Goal: Task Accomplishment & Management: Complete application form

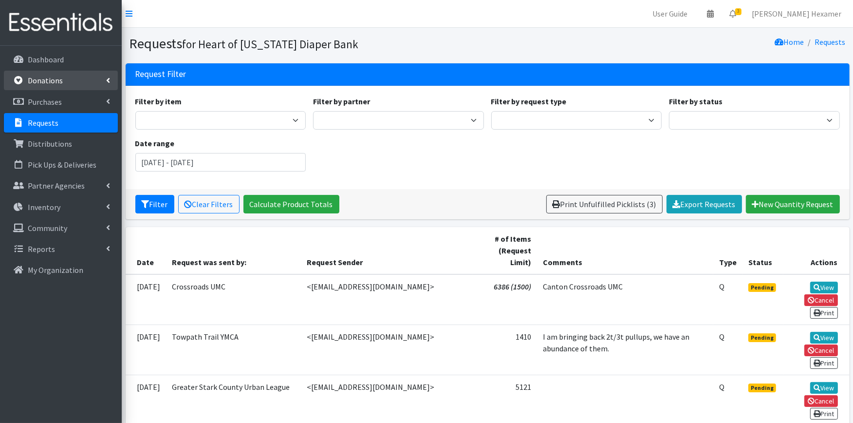
click at [42, 78] on p "Donations" at bounding box center [45, 80] width 35 height 10
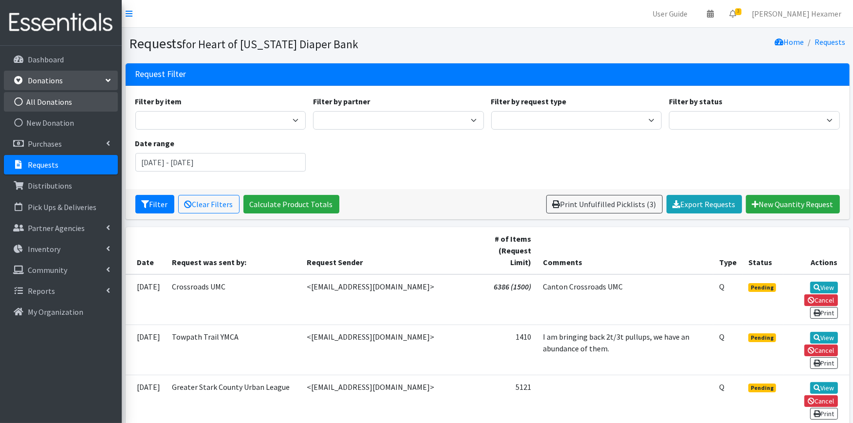
click at [40, 99] on link "All Donations" at bounding box center [61, 101] width 114 height 19
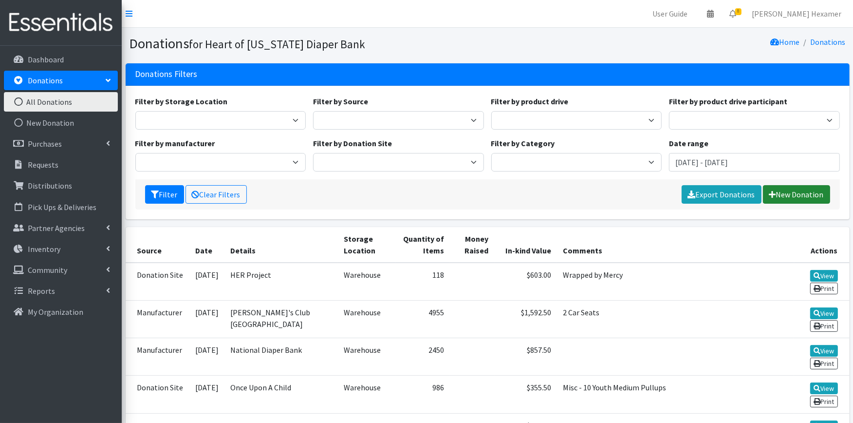
click at [809, 198] on link "New Donation" at bounding box center [796, 194] width 67 height 18
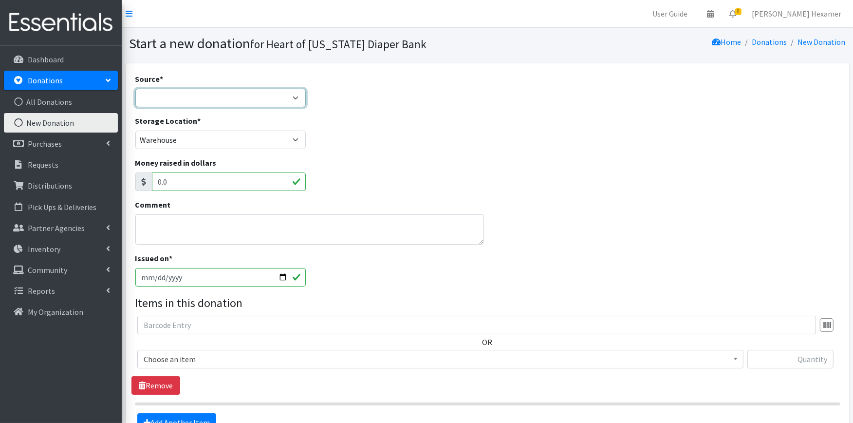
click at [268, 93] on select "Product Drive Manufacturer Donation Site Misc. Donation" at bounding box center [220, 98] width 171 height 18
select select "Misc. Donation"
click at [135, 89] on select "Product Drive Manufacturer Donation Site Misc. Donation" at bounding box center [220, 98] width 171 height 18
click at [195, 235] on textarea "Comment" at bounding box center [309, 229] width 349 height 30
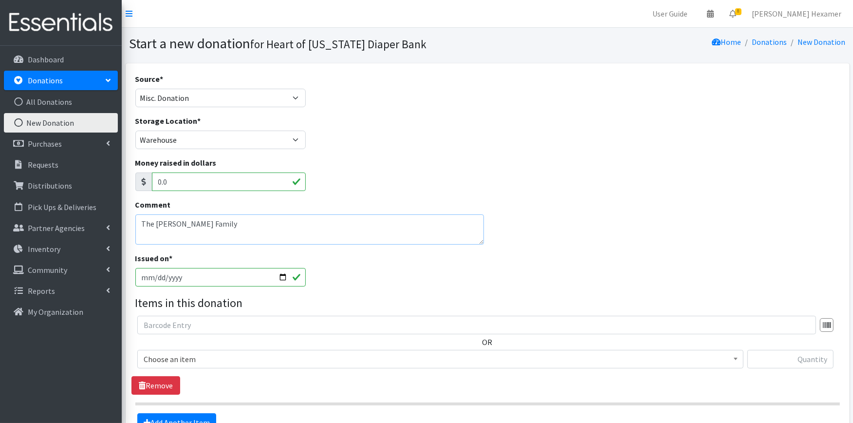
click at [226, 216] on textarea "The Lombardi Family" at bounding box center [309, 229] width 349 height 30
drag, startPoint x: 217, startPoint y: 221, endPoint x: 129, endPoint y: 212, distance: 88.1
click at [129, 212] on div "Source * Product Drive Manufacturer Donation Site Misc. Donation Donation Site …" at bounding box center [488, 274] width 724 height 423
type textarea "The [PERSON_NAME] Family"
click at [283, 276] on input "2025-10-15" at bounding box center [220, 277] width 171 height 18
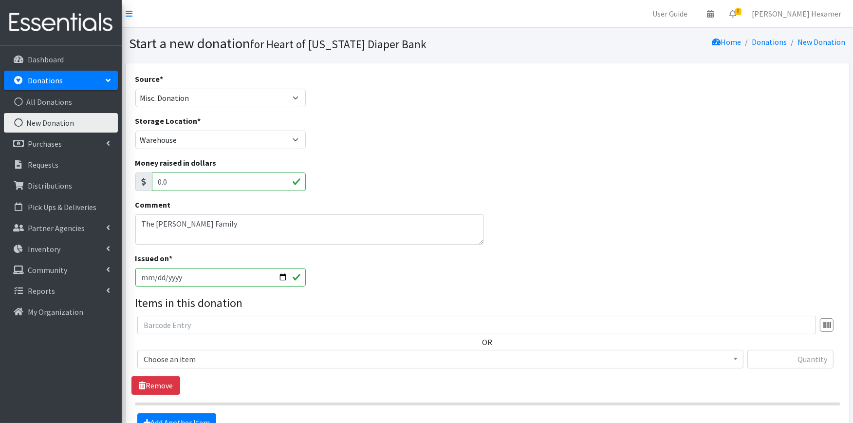
type input "[DATE]"
click at [197, 353] on span "Choose an item" at bounding box center [440, 359] width 593 height 14
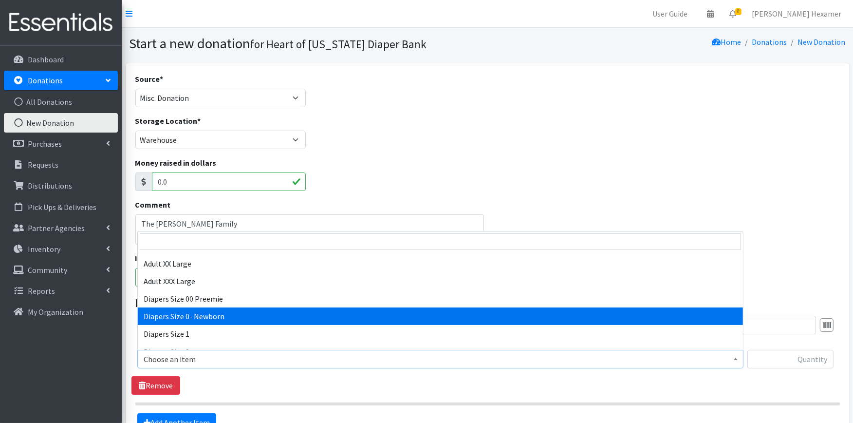
scroll to position [162, 0]
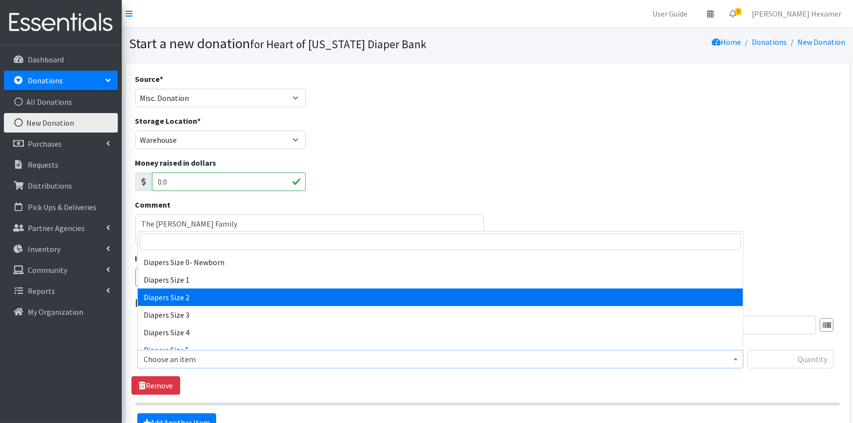
select select "426"
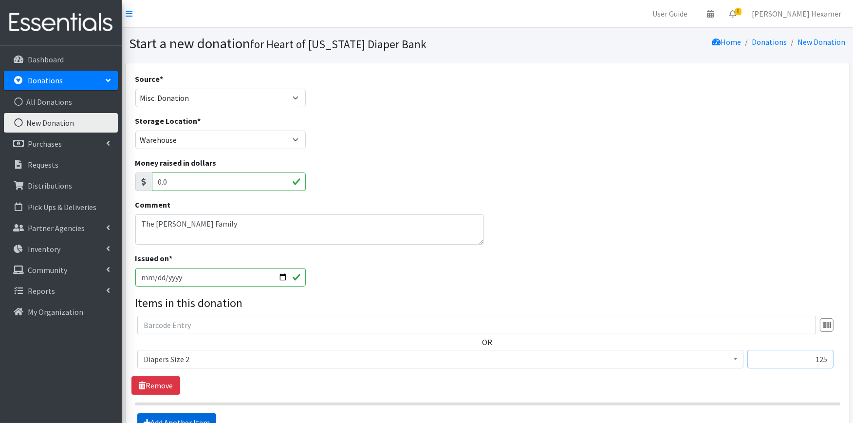
type input "125"
click at [175, 415] on link "Add Another Item" at bounding box center [176, 422] width 79 height 18
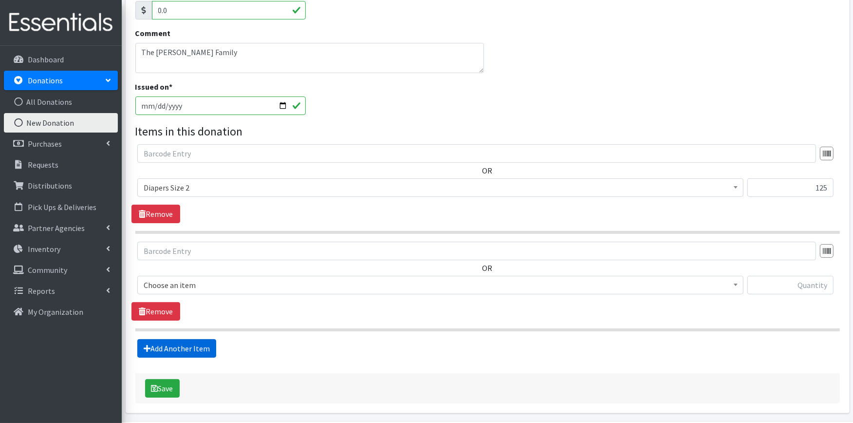
scroll to position [205, 0]
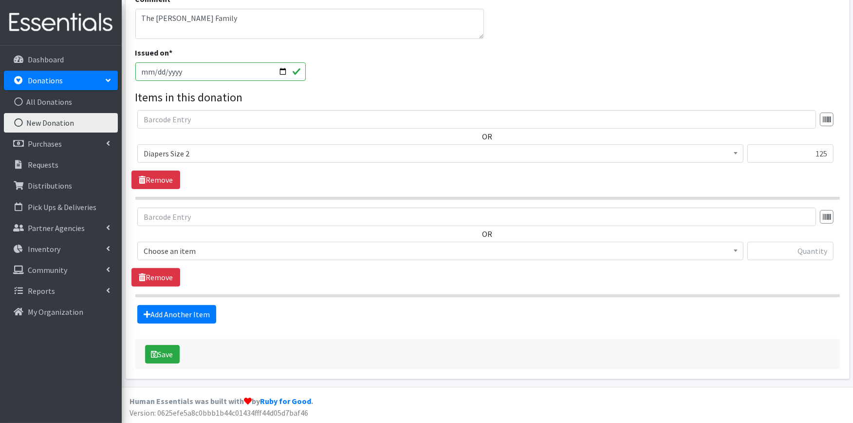
click at [202, 249] on span "Choose an item" at bounding box center [440, 251] width 593 height 14
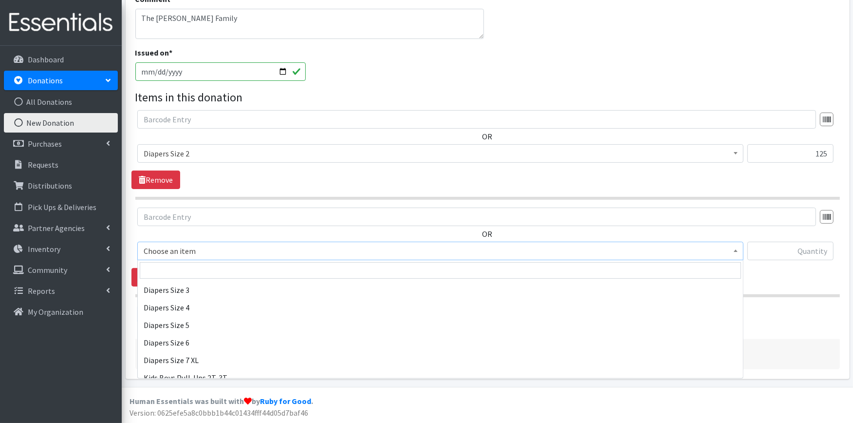
scroll to position [216, 0]
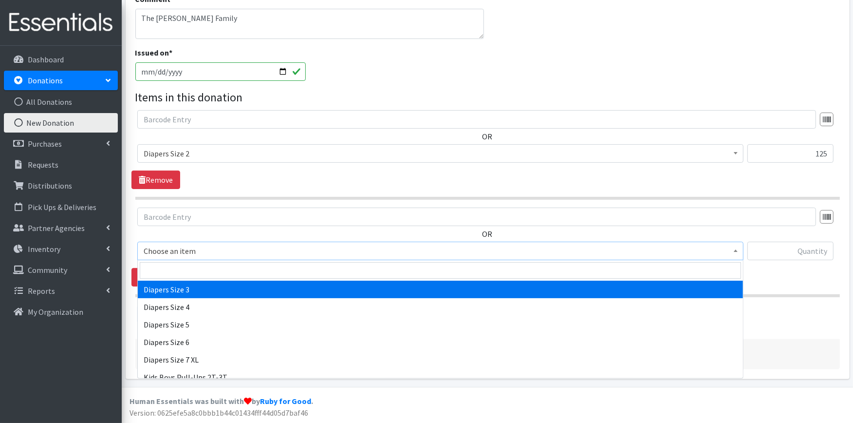
select select "428"
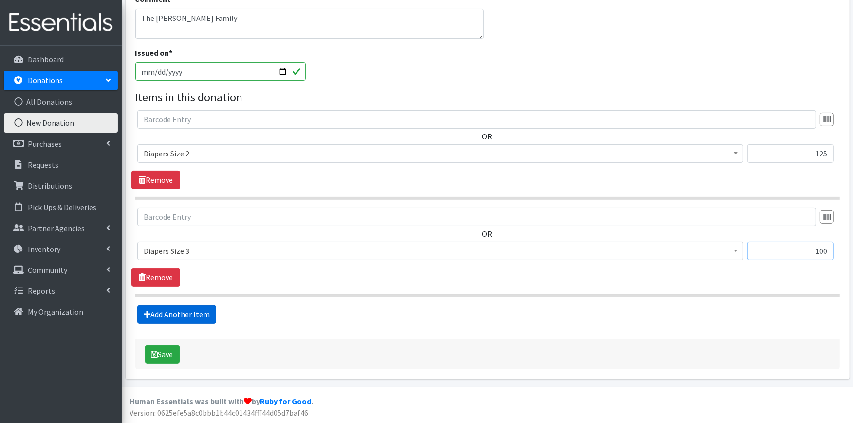
type input "100"
click at [187, 312] on link "Add Another Item" at bounding box center [176, 314] width 79 height 18
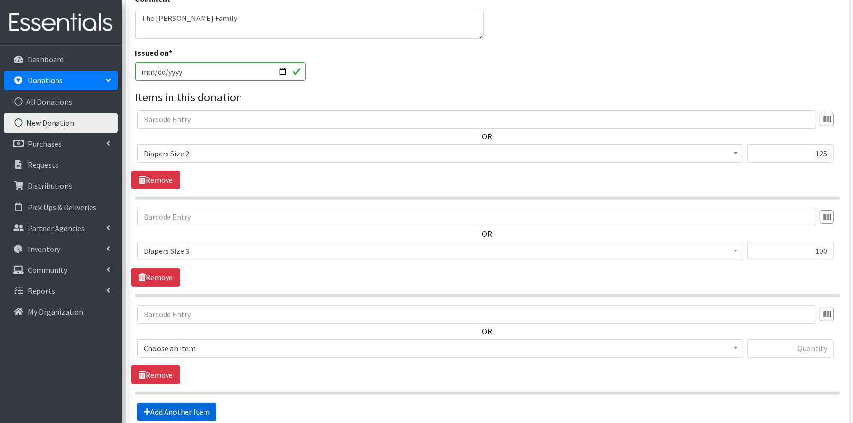
scroll to position [303, 0]
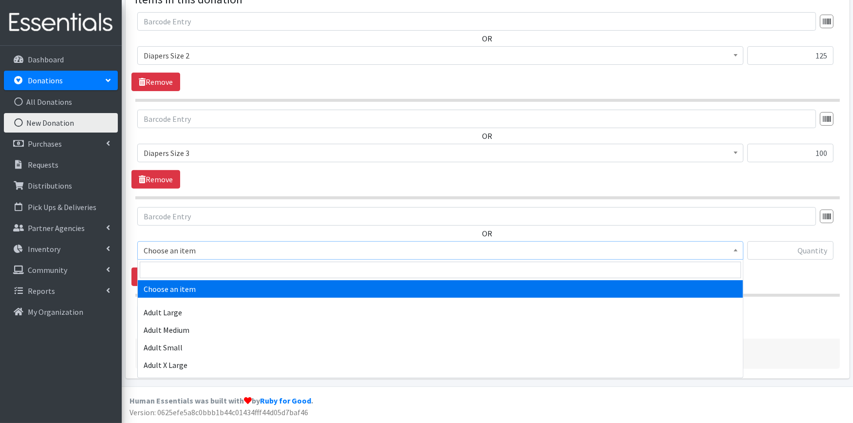
click at [184, 241] on span "Choose an item" at bounding box center [440, 250] width 606 height 18
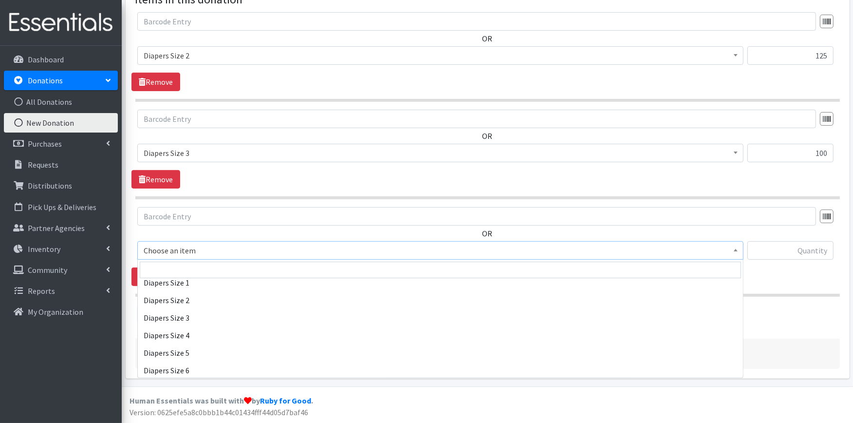
scroll to position [216, 0]
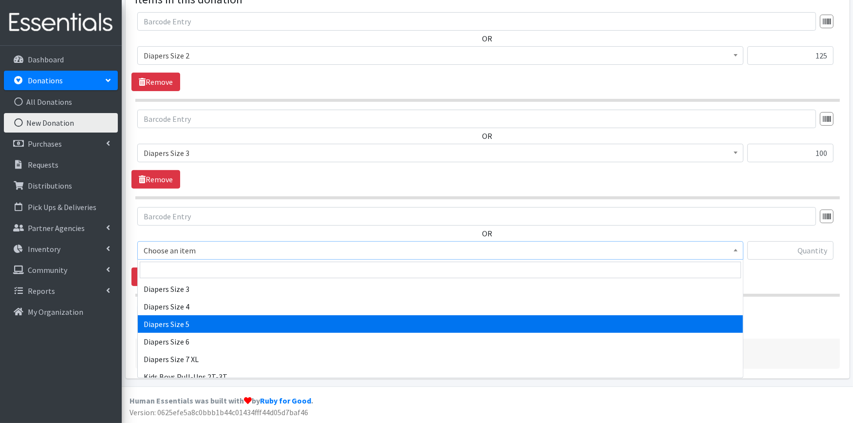
select select "415"
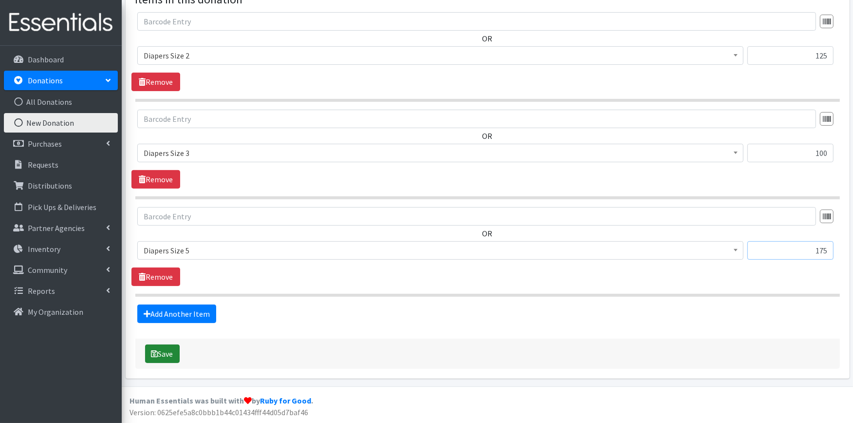
type input "175"
click at [176, 352] on button "Save" at bounding box center [162, 353] width 35 height 18
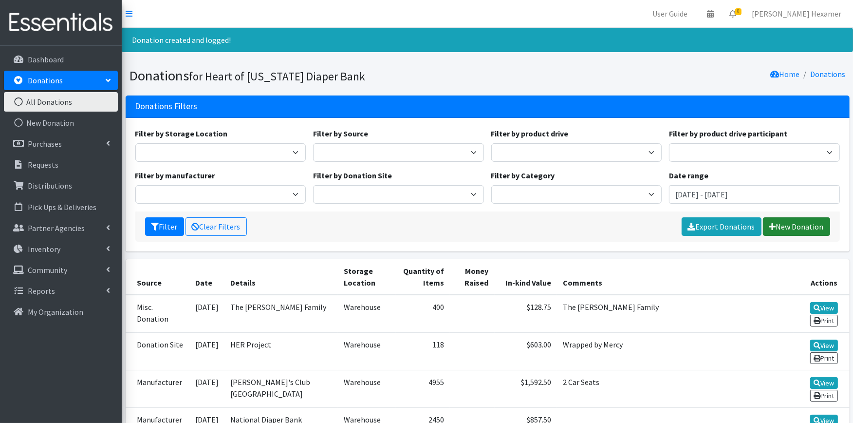
click at [796, 229] on link "New Donation" at bounding box center [796, 226] width 67 height 18
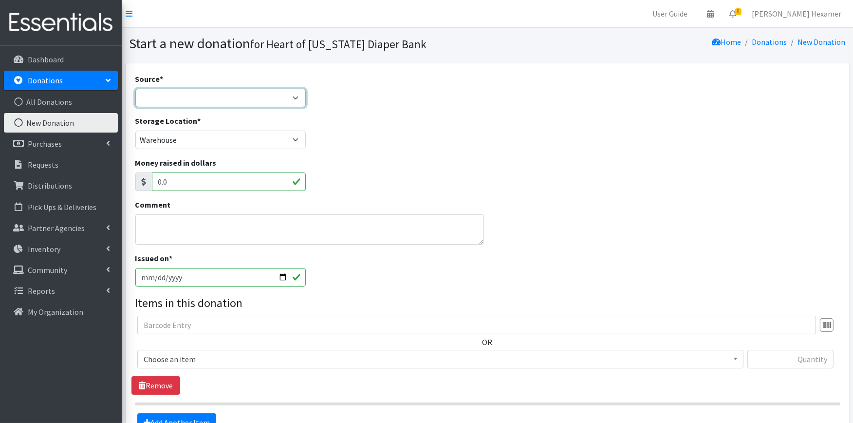
click at [191, 101] on select "Product Drive Manufacturer Donation Site Misc. Donation" at bounding box center [220, 98] width 171 height 18
select select "Manufacturer"
click at [135, 89] on select "Product Drive Manufacturer Donation Site Misc. Donation" at bounding box center [220, 98] width 171 height 18
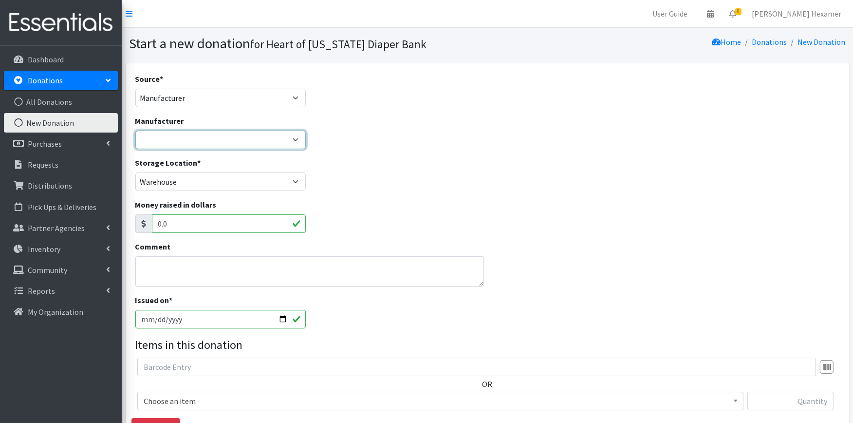
click at [187, 141] on select "Baby2Baby National Diaper Bank Sam's Club Cuyahoga Falls Sam's Club North Canto…" at bounding box center [220, 139] width 171 height 18
select select "283"
click at [135, 130] on select "Baby2Baby National Diaper Bank Sam's Club Cuyahoga Falls Sam's Club North Canto…" at bounding box center [220, 139] width 171 height 18
click at [281, 317] on input "2025-10-15" at bounding box center [220, 319] width 171 height 18
type input "[DATE]"
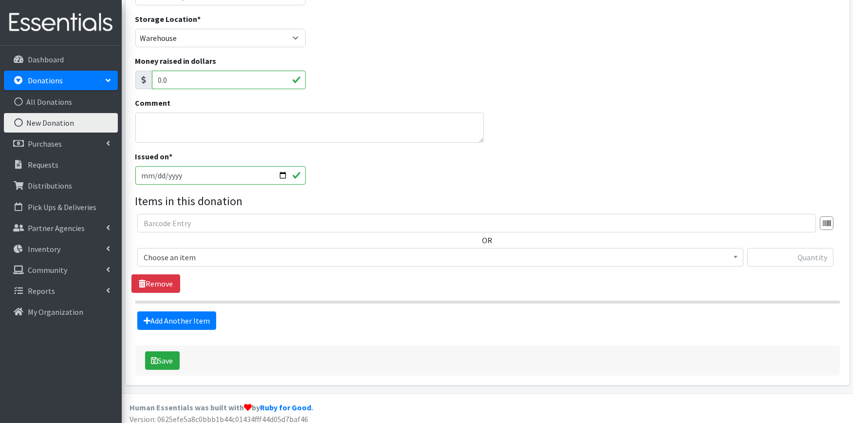
scroll to position [149, 0]
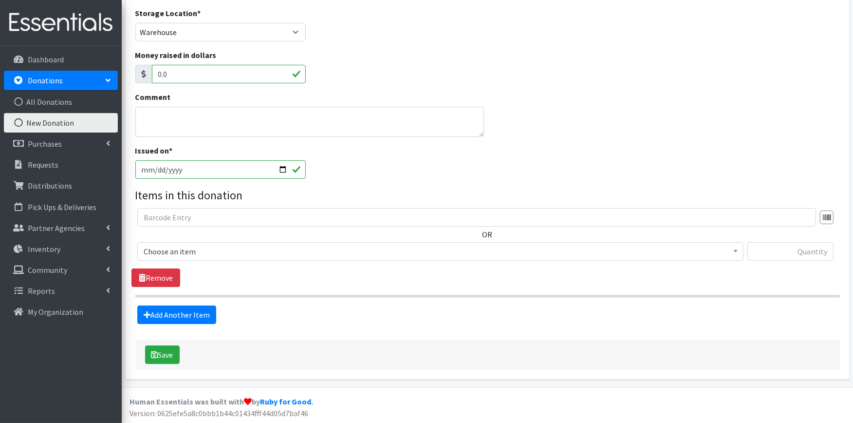
click at [185, 246] on span "Choose an item" at bounding box center [440, 251] width 593 height 14
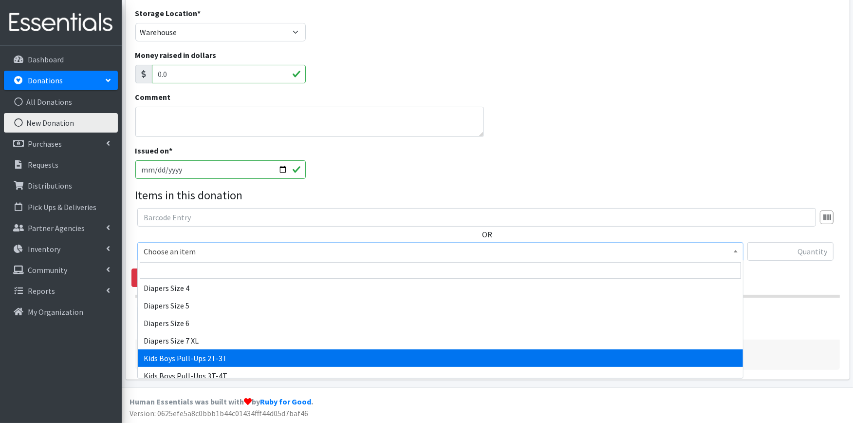
scroll to position [216, 0]
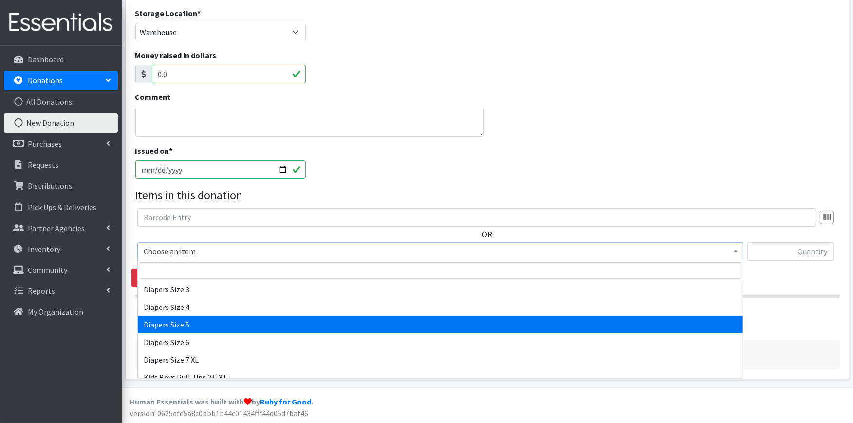
select select "415"
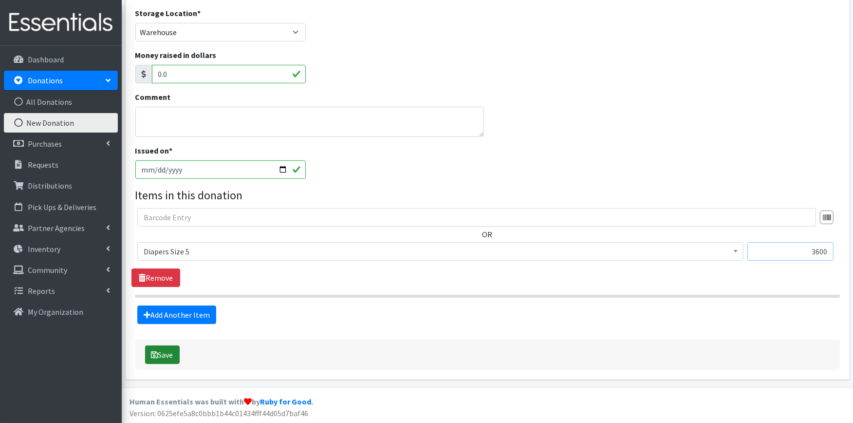
type input "3600"
click at [161, 358] on button "Save" at bounding box center [162, 354] width 35 height 18
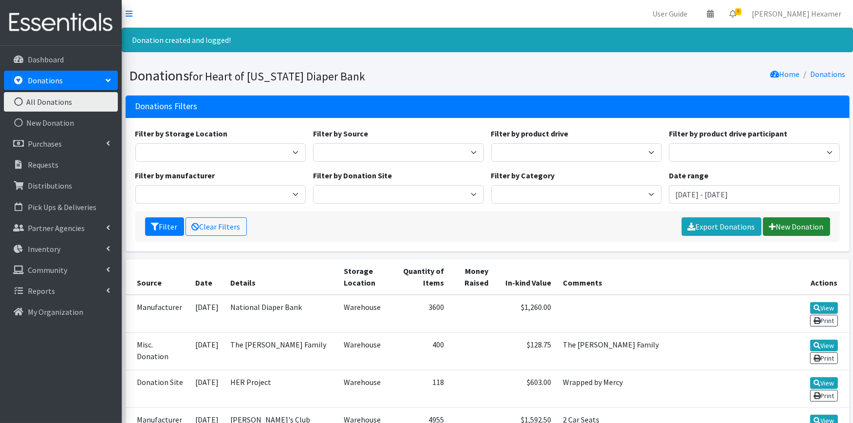
click at [808, 224] on link "New Donation" at bounding box center [796, 226] width 67 height 18
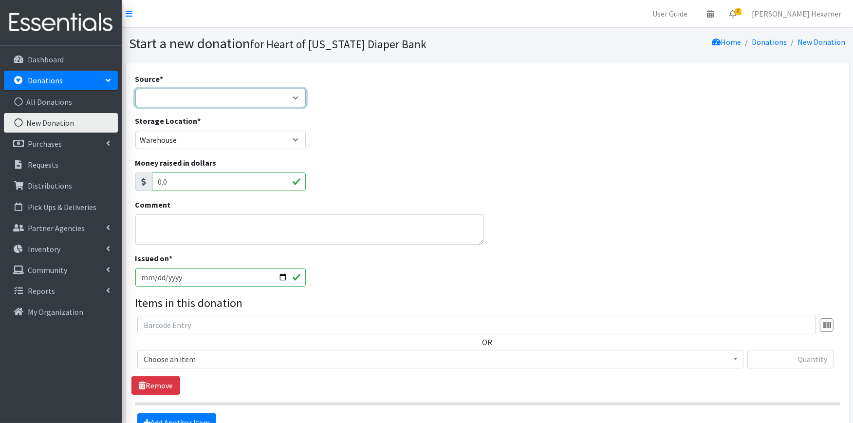
click at [232, 99] on select "Product Drive Manufacturer Donation Site Misc. Donation" at bounding box center [220, 98] width 171 height 18
select select "Manufacturer"
click at [135, 89] on select "Product Drive Manufacturer Donation Site Misc. Donation" at bounding box center [220, 98] width 171 height 18
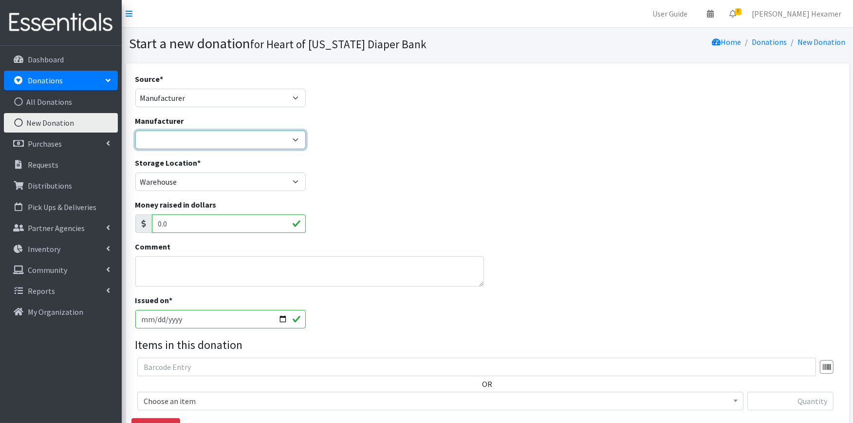
click at [189, 139] on select "Baby2Baby National Diaper Bank Sam's Club Cuyahoga Falls Sam's Club North Canto…" at bounding box center [220, 139] width 171 height 18
select select "253"
click at [135, 130] on select "Baby2Baby National Diaper Bank Sam's Club Cuyahoga Falls Sam's Club North Canto…" at bounding box center [220, 139] width 171 height 18
click at [150, 271] on textarea "Comment" at bounding box center [309, 271] width 349 height 30
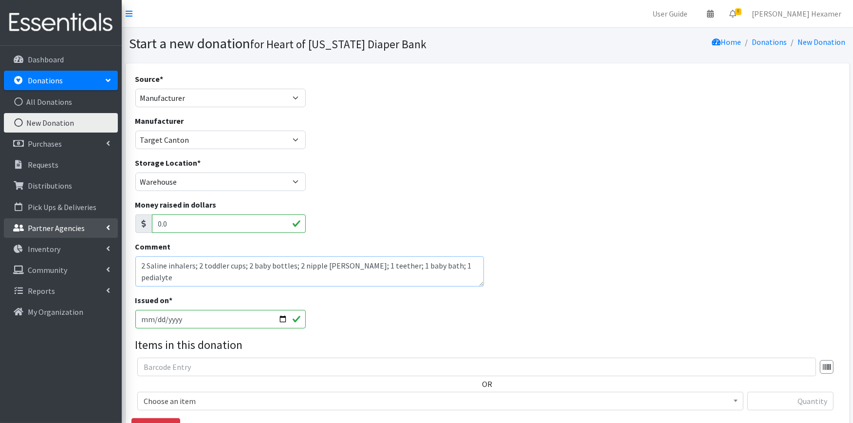
drag, startPoint x: 473, startPoint y: 261, endPoint x: 56, endPoint y: 221, distance: 418.6
click at [56, 221] on div "User Guide 0 Pick-ups remaining this week View Calendar 8 8 Requests 0 Partner …" at bounding box center [426, 286] width 853 height 573
type textarea "2 Saline inhalers; 2 toddler cups; 2 baby bottles; 2 nipple shields; 1 teether;…"
click at [283, 318] on input "2025-10-15" at bounding box center [220, 319] width 171 height 18
type input "[DATE]"
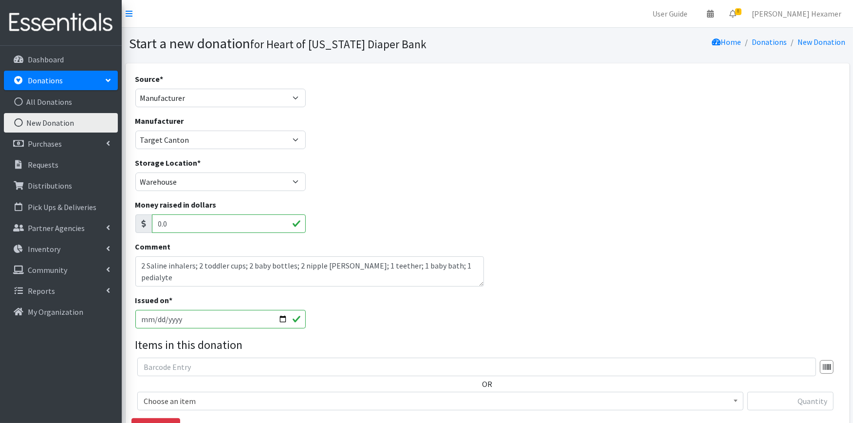
click at [496, 286] on div "Comment 2 Saline inhalers; 2 toddler cups; 2 baby bottles; 2 nipple shields; 1 …" at bounding box center [487, 267] width 712 height 54
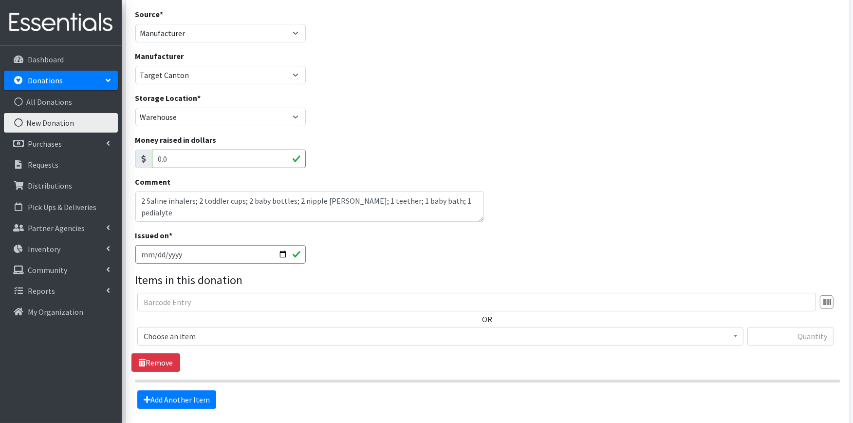
scroll to position [149, 0]
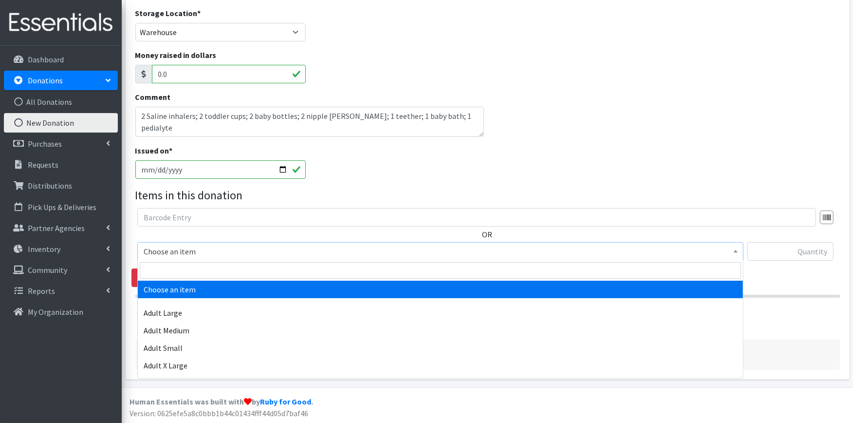
click at [213, 254] on span "Choose an item" at bounding box center [440, 251] width 593 height 14
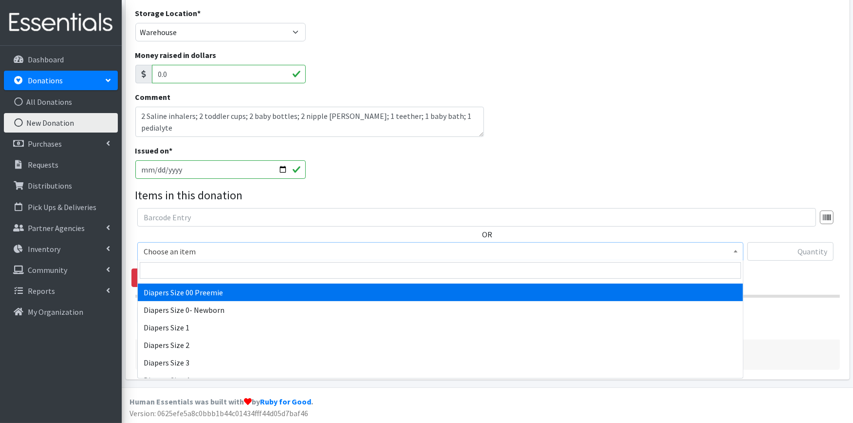
scroll to position [162, 0]
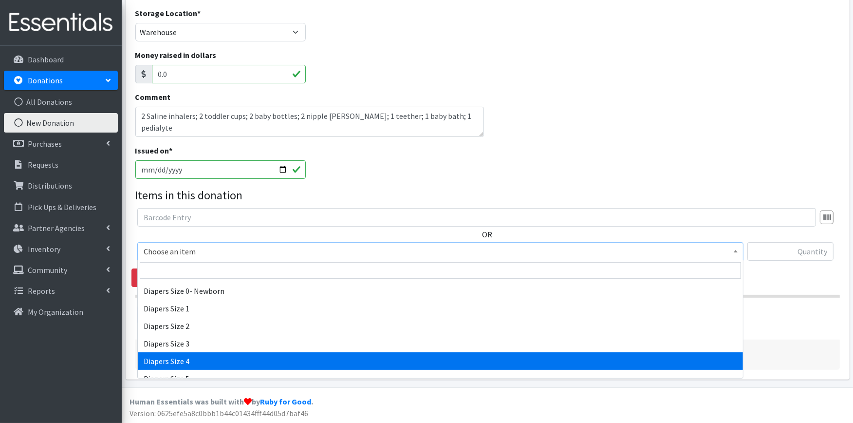
select select "414"
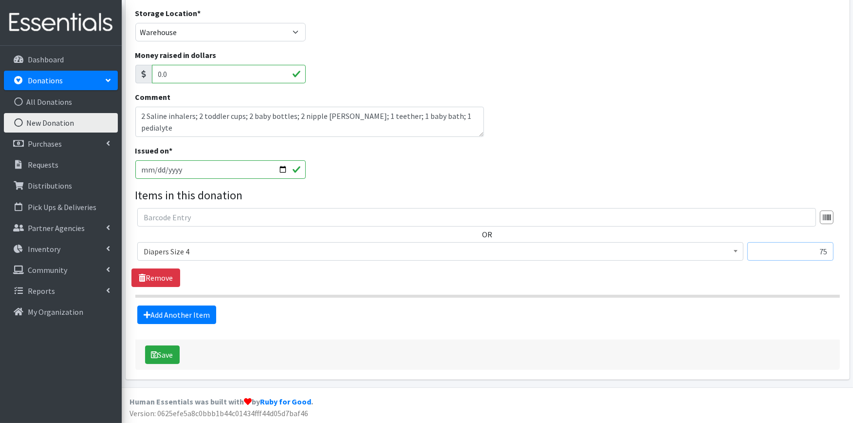
type input "75"
click at [169, 308] on link "Add Another Item" at bounding box center [176, 314] width 79 height 18
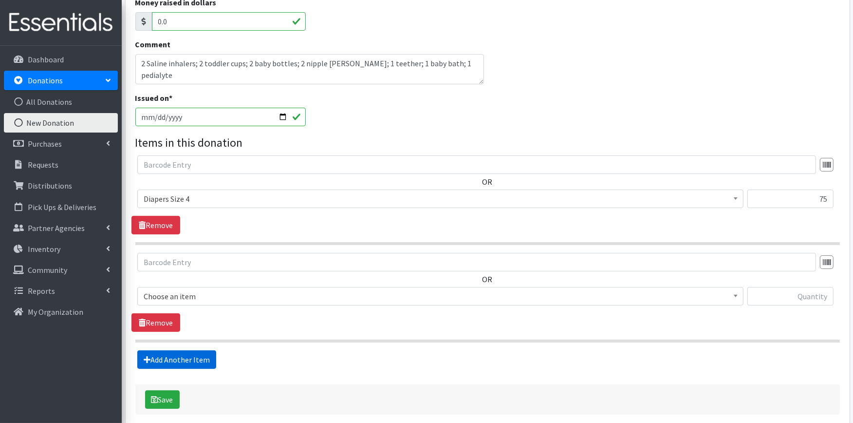
scroll to position [247, 0]
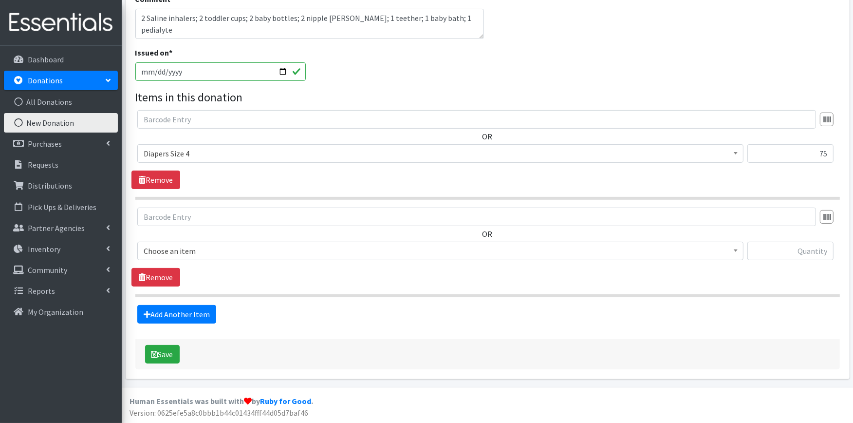
click at [201, 255] on span "Choose an item" at bounding box center [440, 251] width 593 height 14
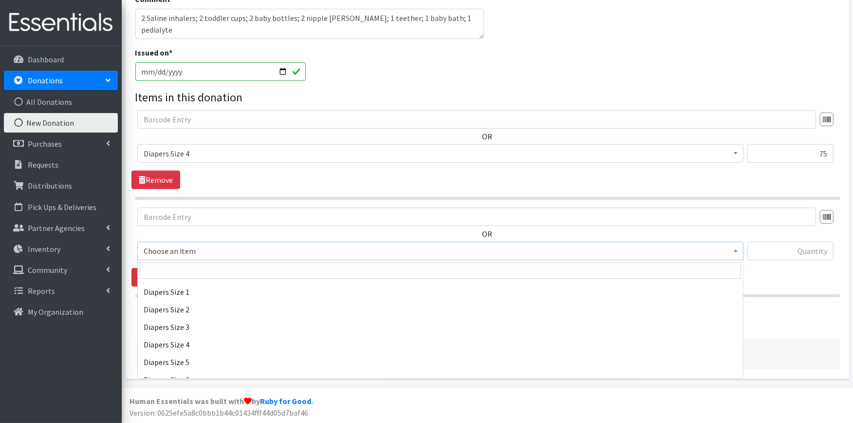
scroll to position [216, 0]
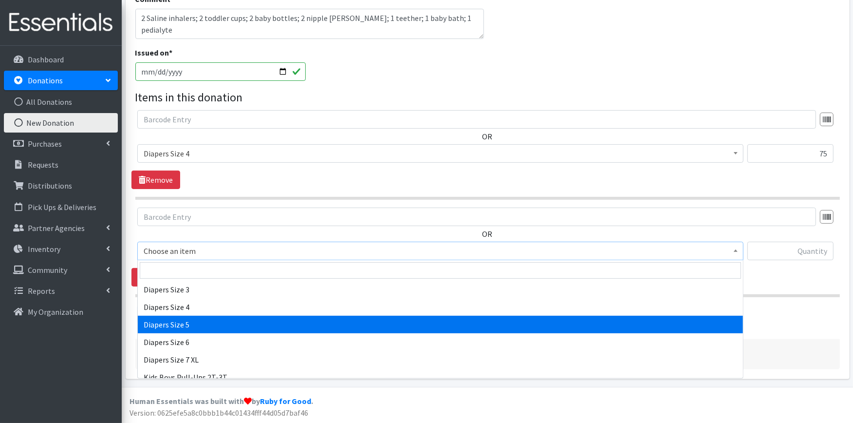
select select "415"
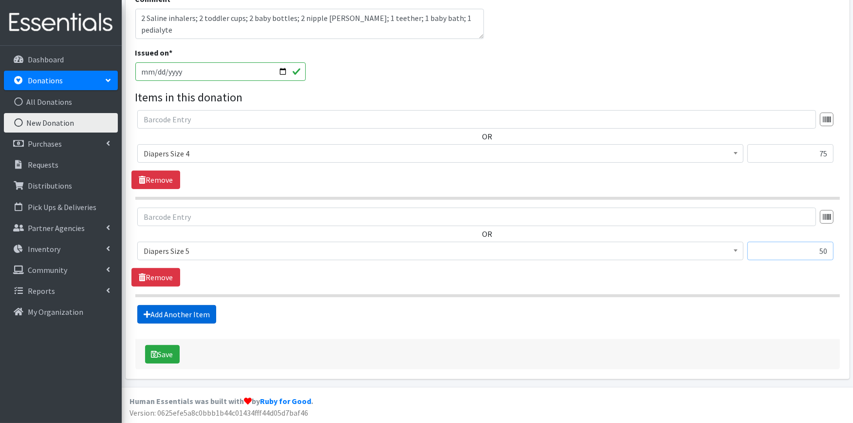
type input "50"
click at [198, 308] on link "Add Another Item" at bounding box center [176, 314] width 79 height 18
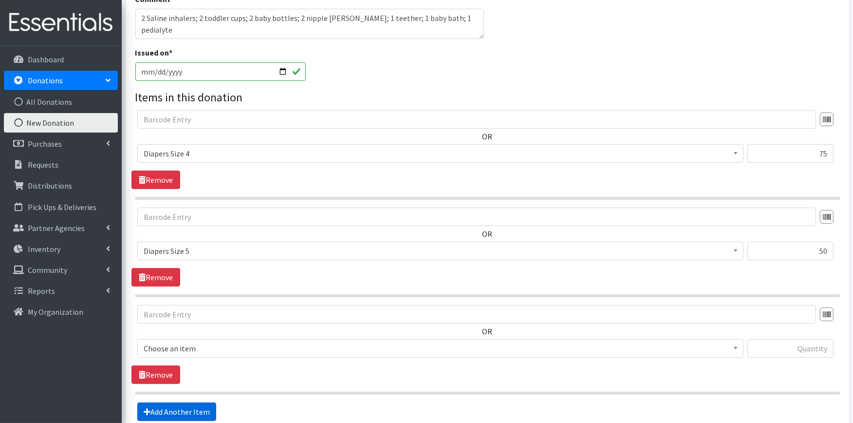
scroll to position [345, 0]
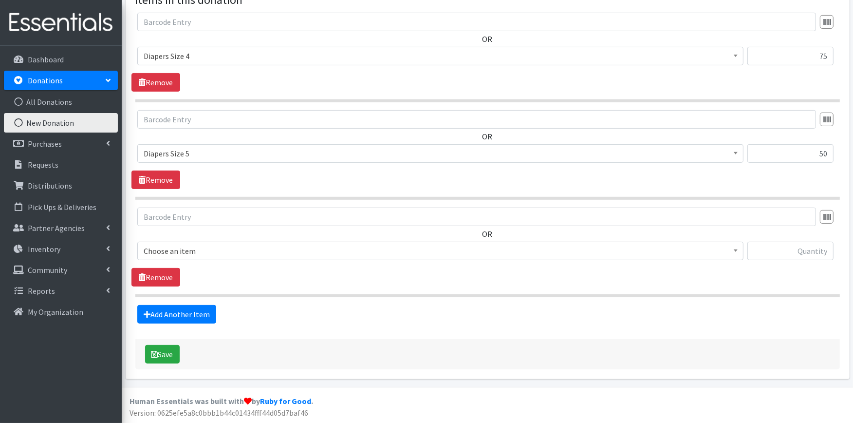
click at [204, 255] on span "Choose an item" at bounding box center [440, 251] width 593 height 14
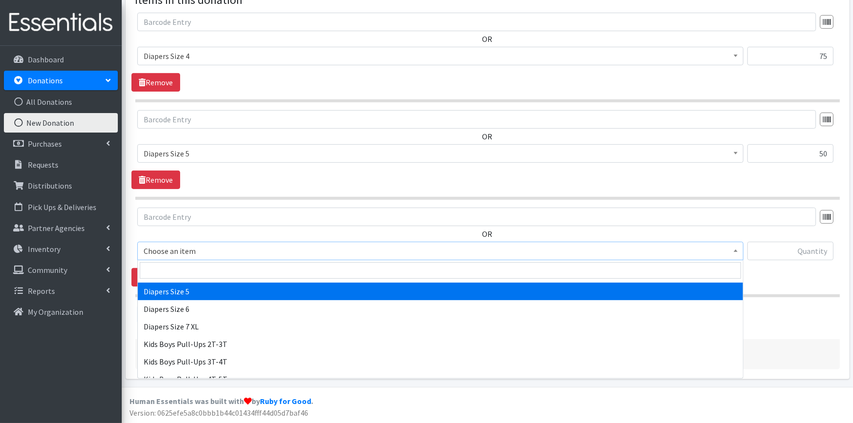
scroll to position [324, 0]
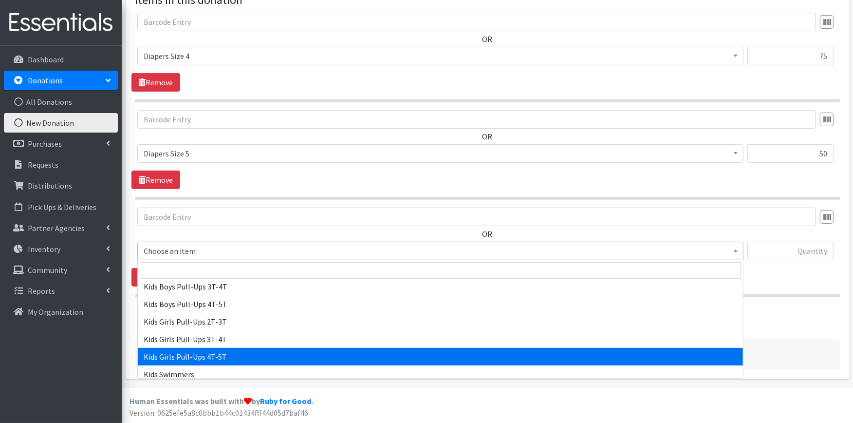
select select "2928"
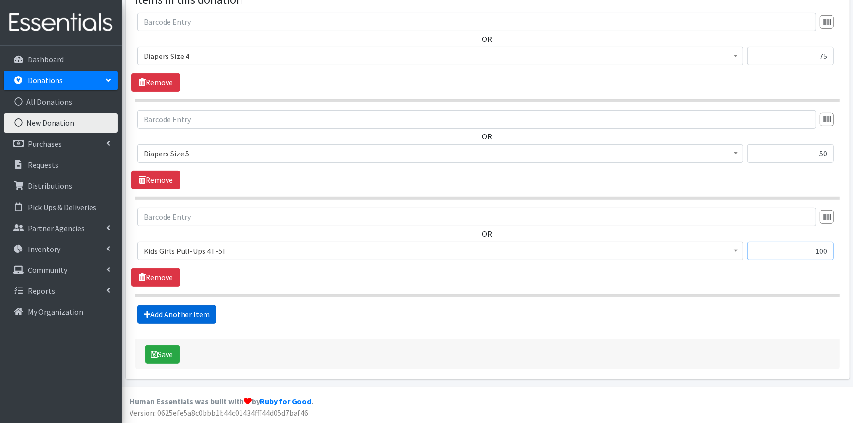
type input "100"
click at [200, 316] on link "Add Another Item" at bounding box center [176, 314] width 79 height 18
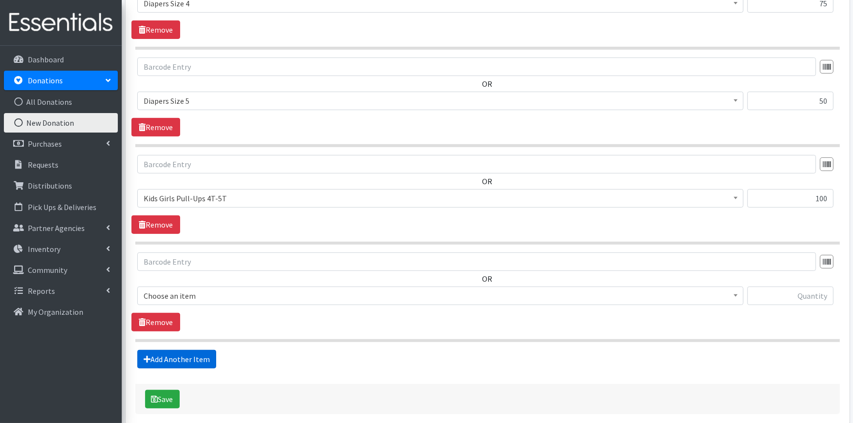
scroll to position [442, 0]
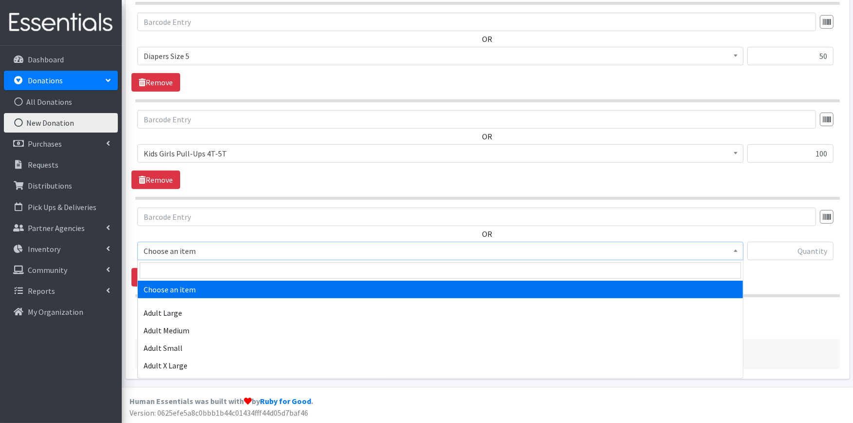
click at [182, 248] on span "Choose an item" at bounding box center [440, 251] width 593 height 14
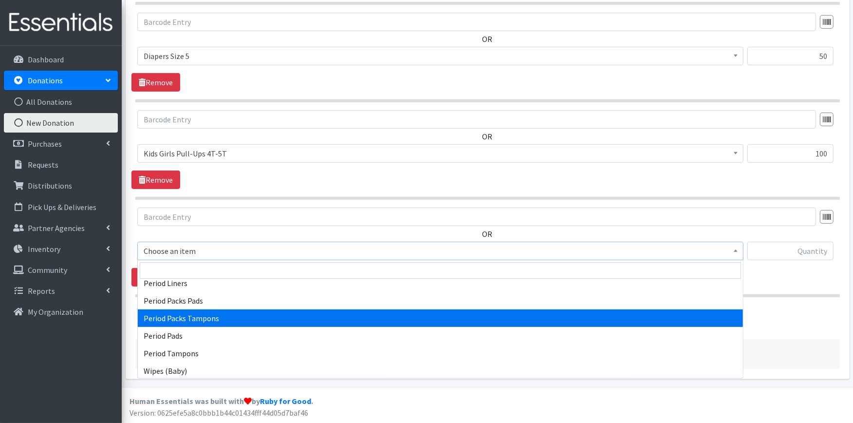
scroll to position [451, 0]
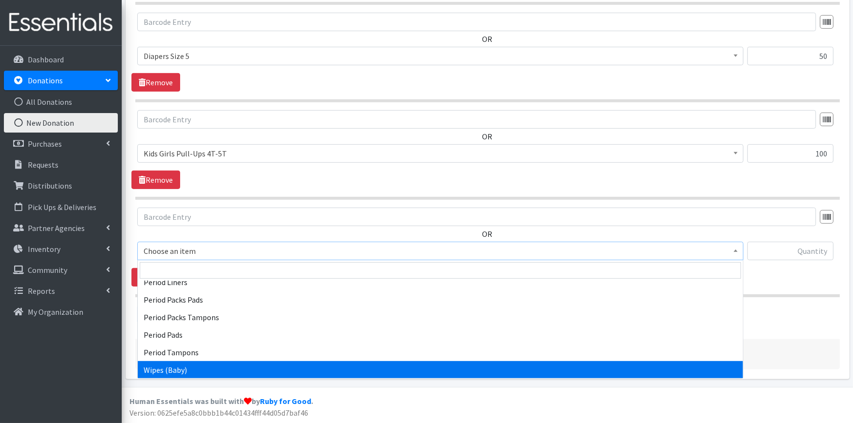
select select "4828"
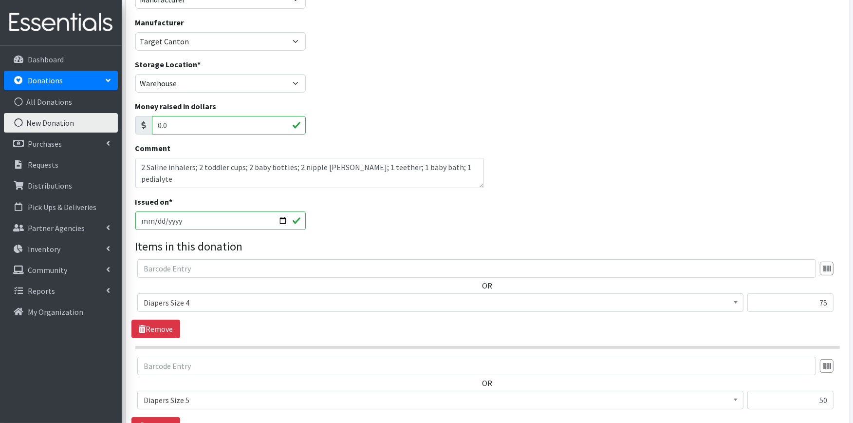
scroll to position [0, 0]
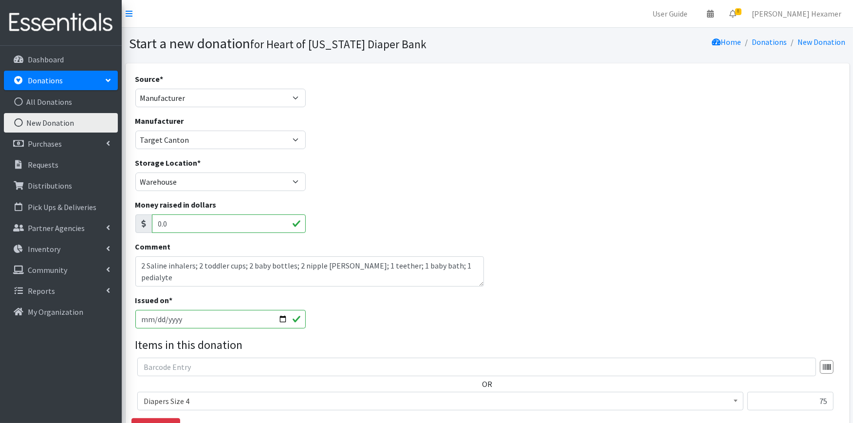
type input "20"
drag, startPoint x: 236, startPoint y: 279, endPoint x: 134, endPoint y: 263, distance: 103.0
click at [134, 263] on div "Comment 2 Saline inhalers; 2 toddler cups; 2 baby bottles; 2 nipple shields; 1 …" at bounding box center [309, 267] width 356 height 54
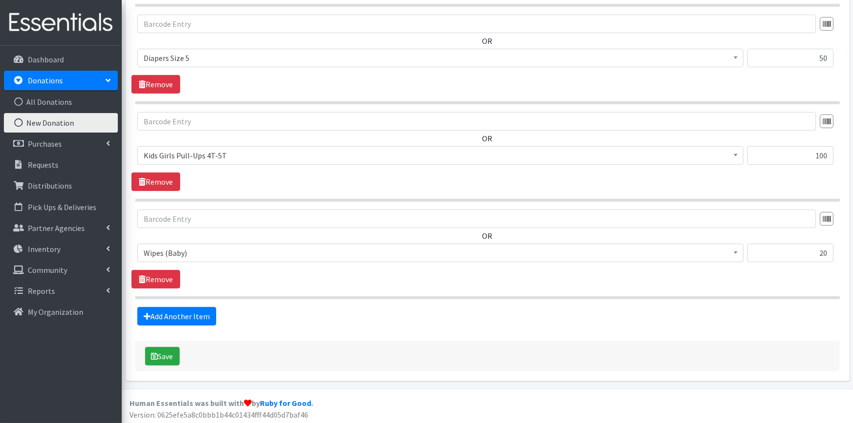
scroll to position [442, 0]
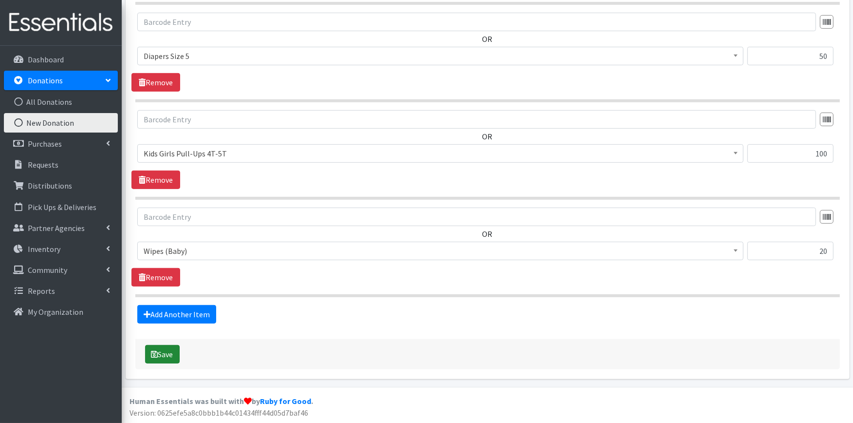
type textarea "2 Saline inhalers; 2 toddler cups; 2 baby bottles; 2 nipple [PERSON_NAME]; 1 te…"
click at [172, 349] on button "Save" at bounding box center [162, 354] width 35 height 18
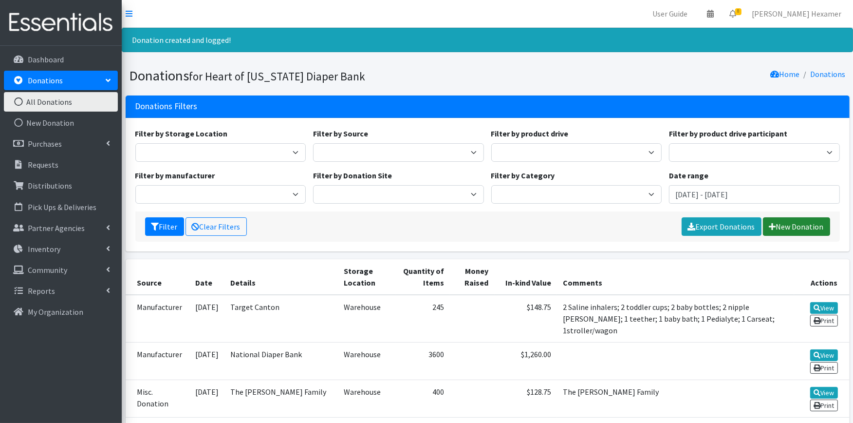
click at [789, 227] on link "New Donation" at bounding box center [796, 226] width 67 height 18
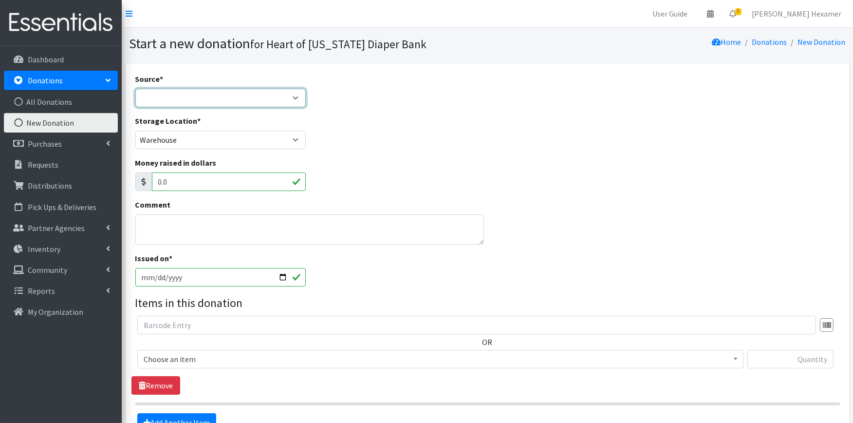
click at [165, 99] on select "Product Drive Manufacturer Donation Site Misc. Donation" at bounding box center [220, 98] width 171 height 18
select select "Donation Site"
click at [135, 89] on select "Product Drive Manufacturer Donation Site Misc. Donation" at bounding box center [220, 98] width 171 height 18
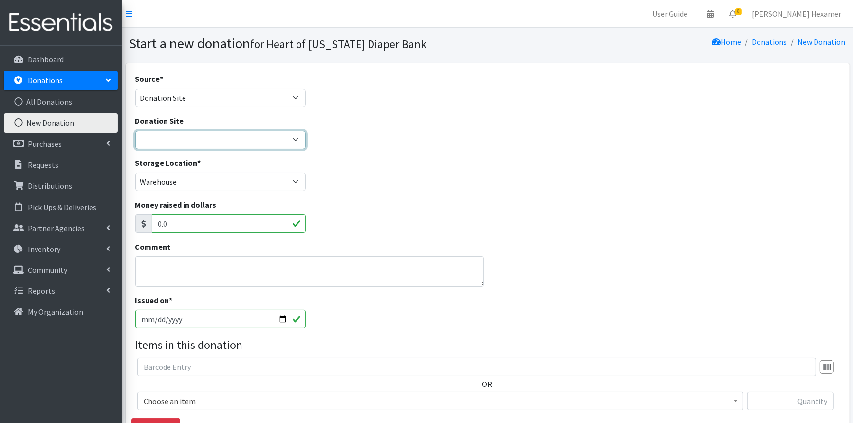
click at [168, 145] on select "2024 Partner Donations Akron Children's Health Center - North Canton Aultman HE…" at bounding box center [220, 139] width 171 height 18
select select "954"
click at [135, 130] on select "2024 Partner Donations Akron Children's Health Center - North Canton Aultman HE…" at bounding box center [220, 139] width 171 height 18
click at [284, 320] on input "[DATE]" at bounding box center [220, 319] width 171 height 18
type input "[DATE]"
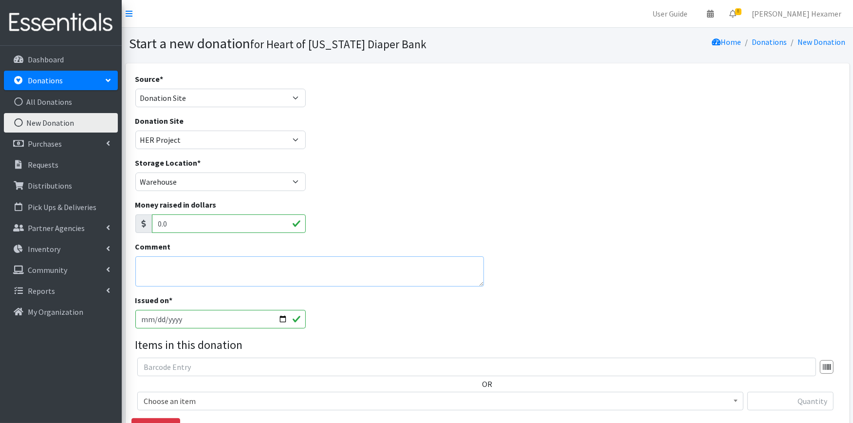
click at [152, 259] on textarea "Comment" at bounding box center [309, 271] width 349 height 30
drag, startPoint x: 286, startPoint y: 266, endPoint x: 127, endPoint y: 259, distance: 158.8
click at [127, 259] on div "Source * Product Drive Manufacturer Donation Site Misc. Donation Donation Site …" at bounding box center [488, 295] width 724 height 465
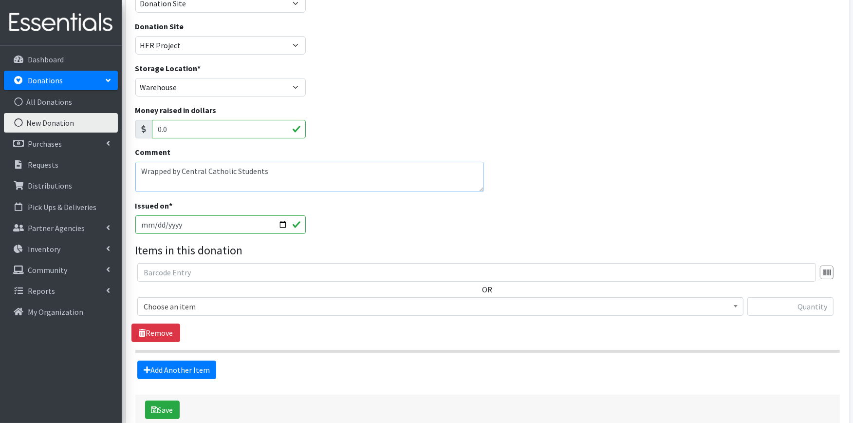
scroll to position [149, 0]
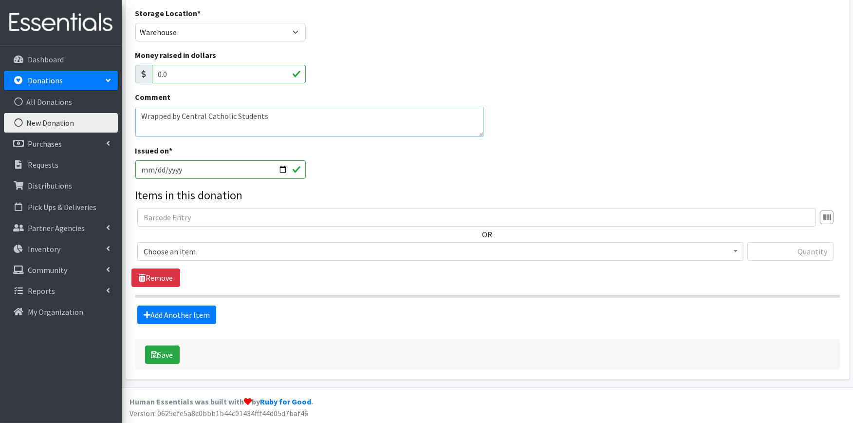
type textarea "Wrapped by Central Catholic Students"
click at [205, 247] on span "Choose an item" at bounding box center [440, 251] width 593 height 14
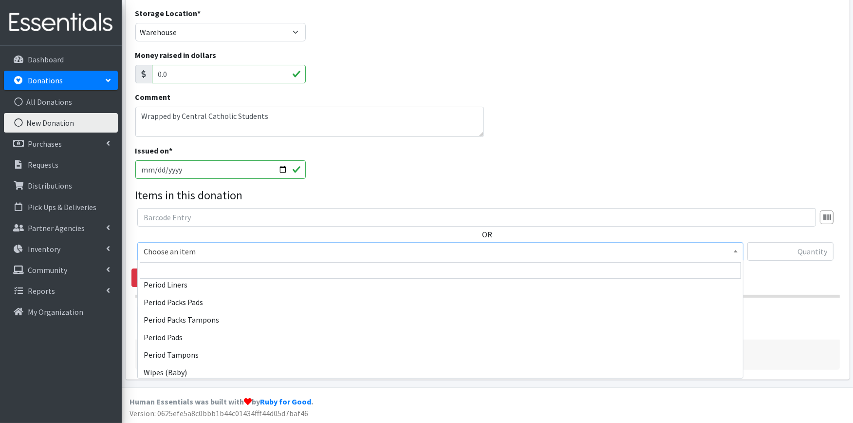
scroll to position [451, 0]
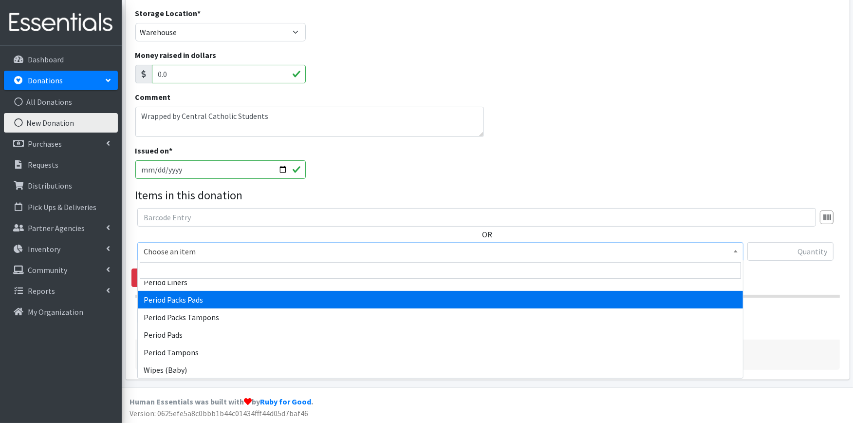
select select "11444"
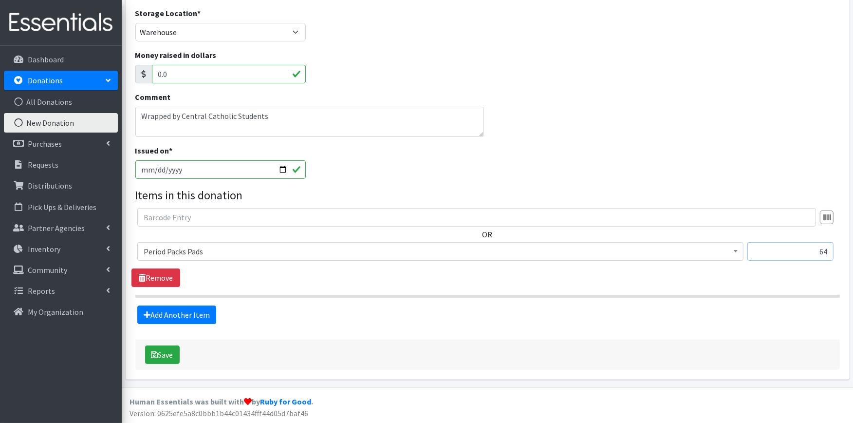
type input "64"
click at [168, 310] on link "Add Another Item" at bounding box center [176, 314] width 79 height 18
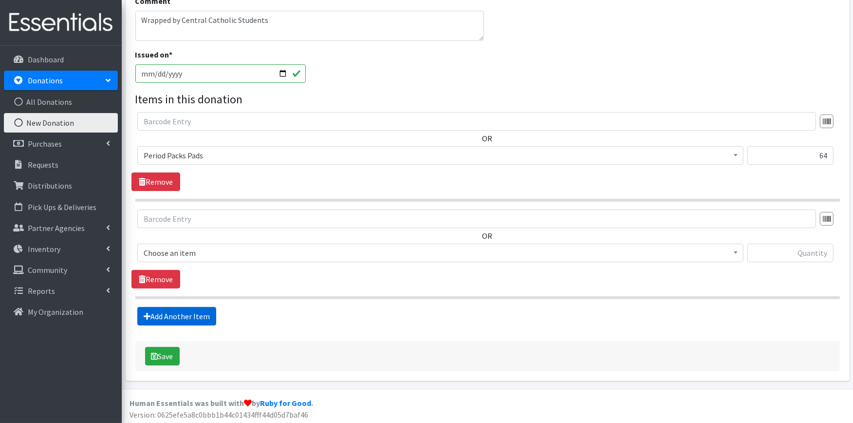
scroll to position [247, 0]
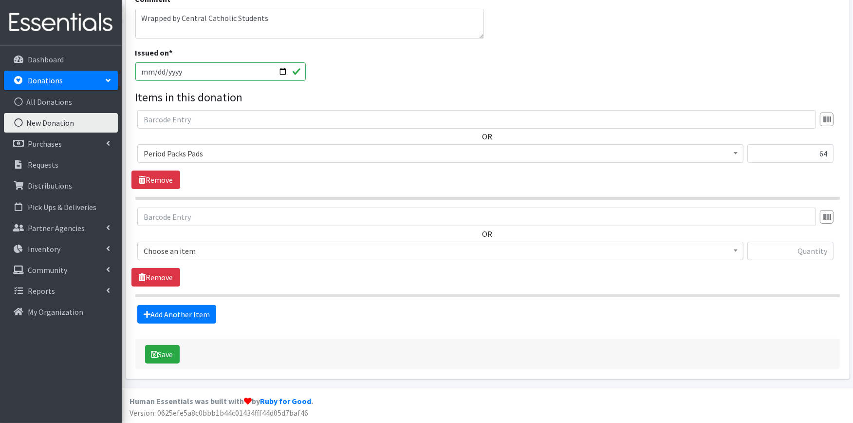
click at [190, 249] on span "Choose an item" at bounding box center [440, 251] width 593 height 14
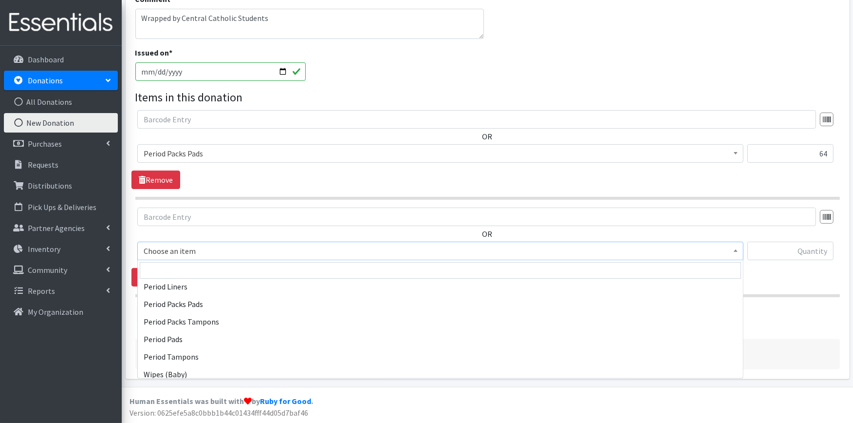
scroll to position [451, 0]
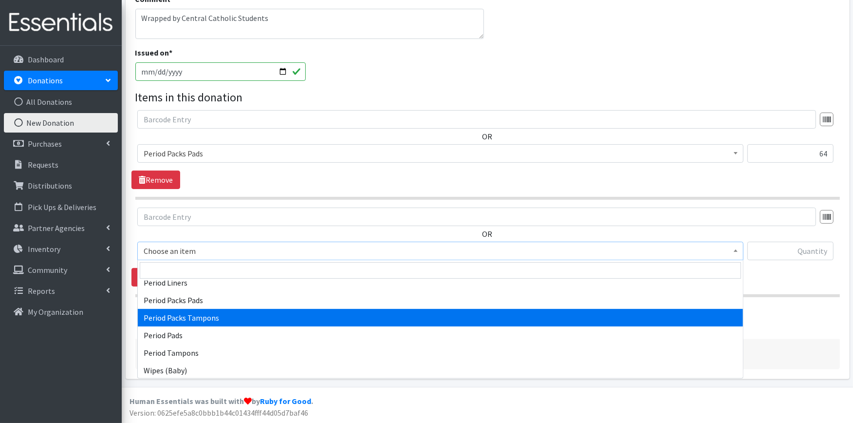
select select "11445"
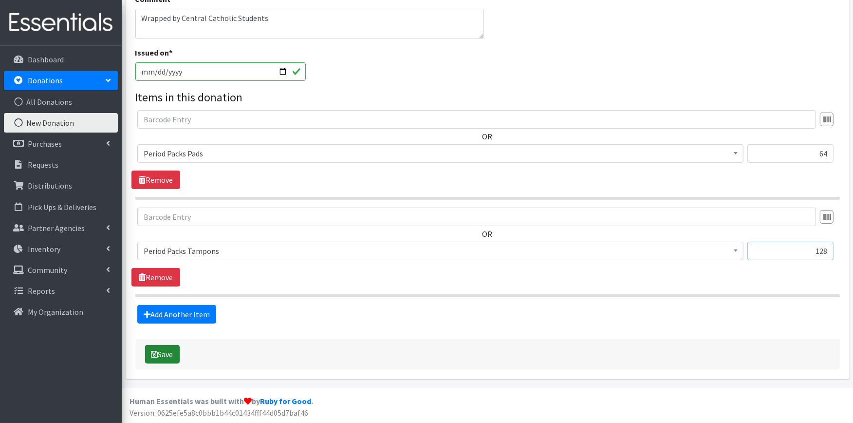
type input "128"
click at [157, 350] on icon "submit" at bounding box center [154, 354] width 7 height 8
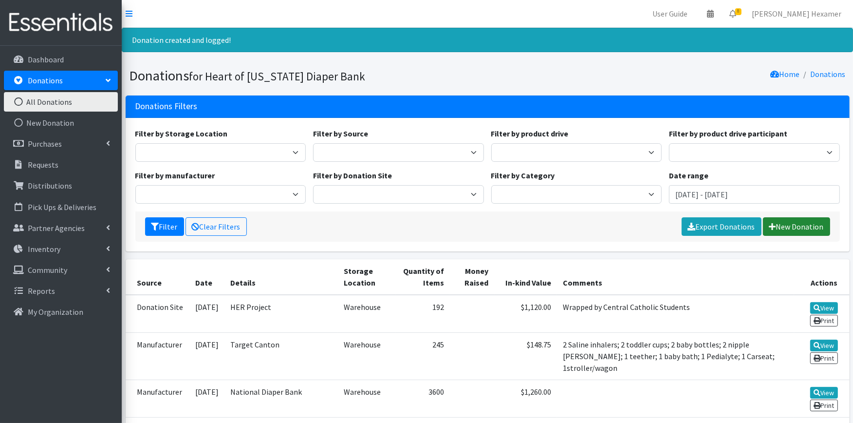
click at [793, 227] on link "New Donation" at bounding box center [796, 226] width 67 height 18
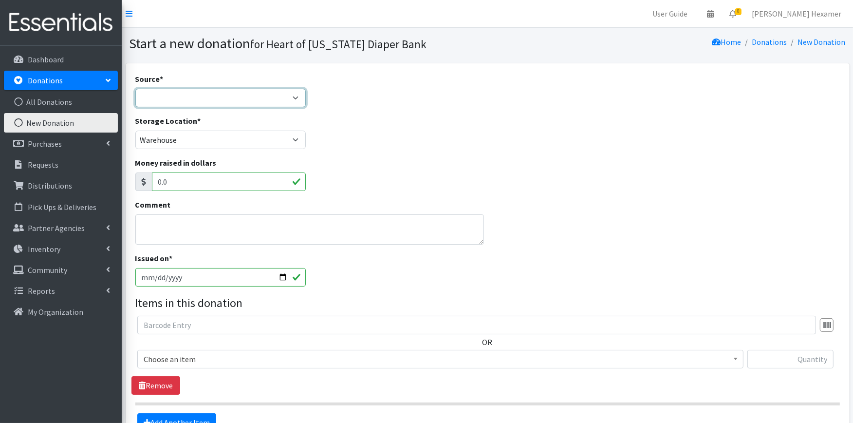
click at [237, 94] on select "Product Drive Manufacturer Donation Site Misc. Donation" at bounding box center [220, 98] width 171 height 18
select select "Misc. Donation"
click at [135, 89] on select "Product Drive Manufacturer Donation Site Misc. Donation" at bounding box center [220, 98] width 171 height 18
click at [156, 225] on textarea "Comment" at bounding box center [309, 229] width 349 height 30
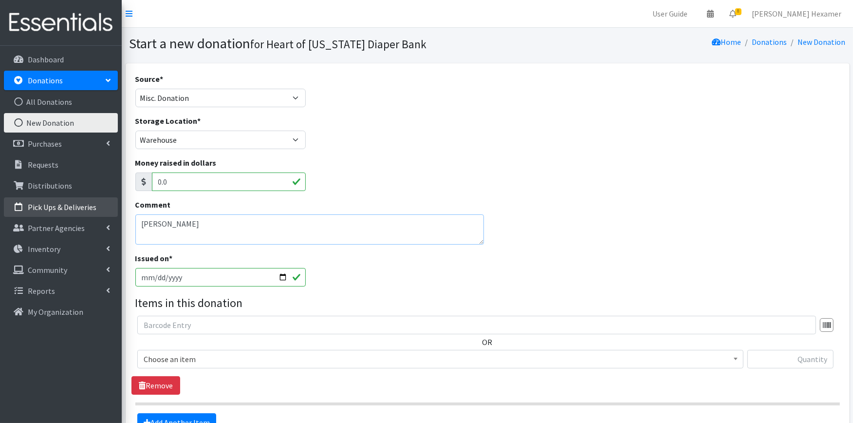
drag, startPoint x: 112, startPoint y: 214, endPoint x: 53, endPoint y: 211, distance: 60.0
click at [57, 210] on div "User Guide 0 Pick-ups remaining this week View Calendar 8 8 Requests 0 Partner …" at bounding box center [426, 265] width 853 height 531
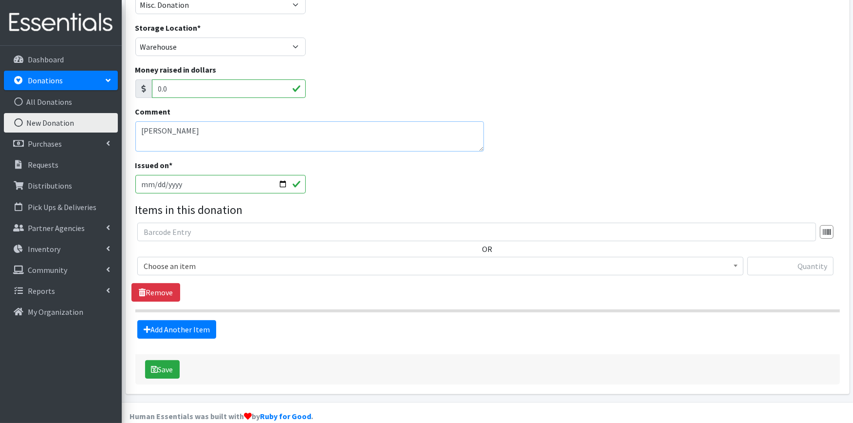
scroll to position [108, 0]
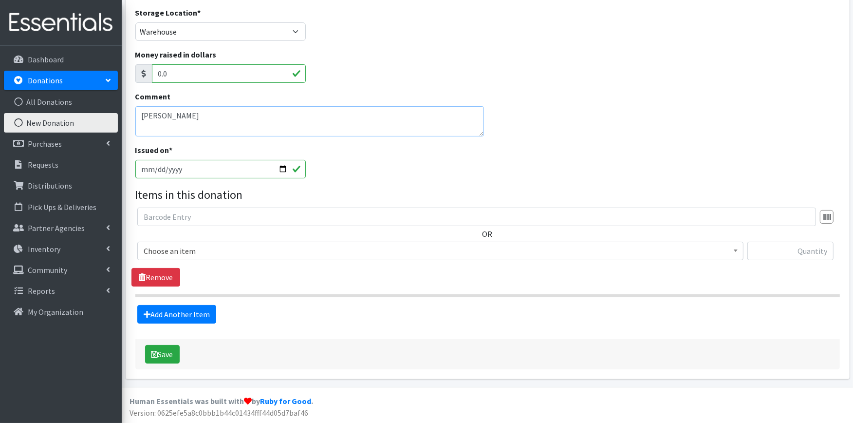
type textarea "[PERSON_NAME]"
click at [183, 252] on span "Choose an item" at bounding box center [440, 251] width 593 height 14
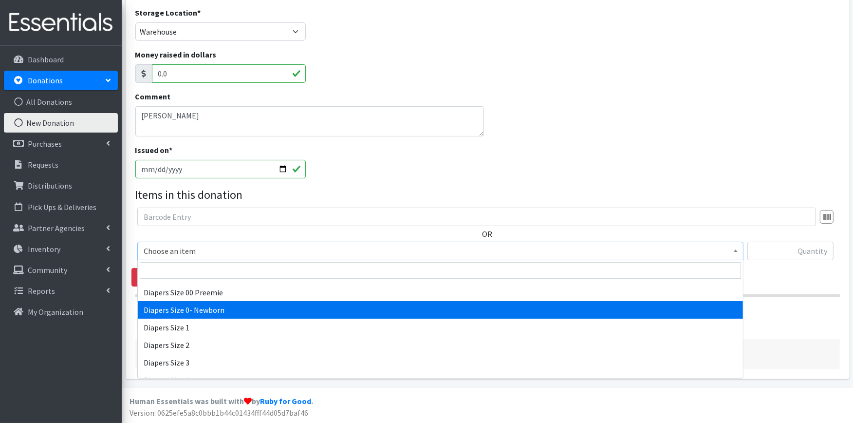
scroll to position [162, 0]
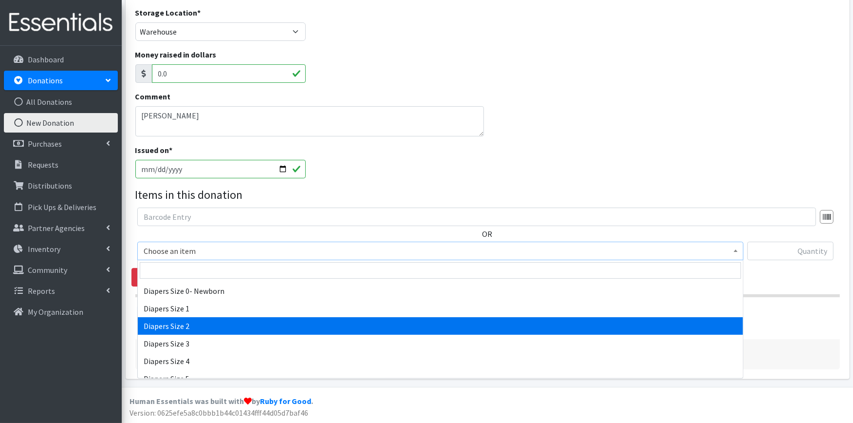
select select "426"
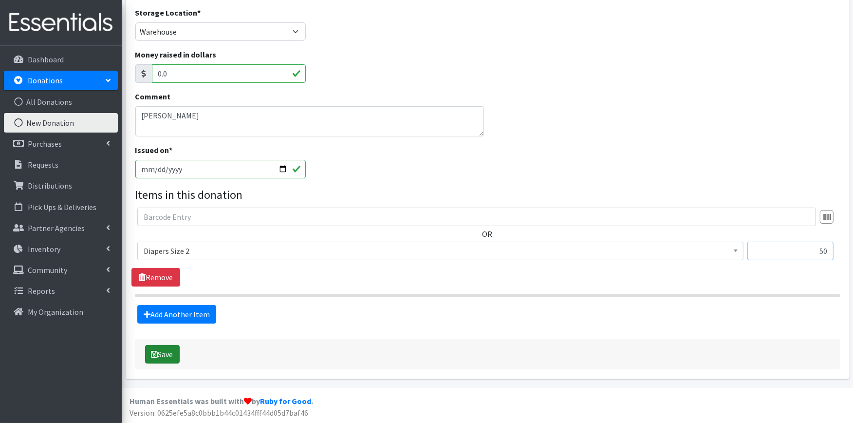
type input "50"
click at [164, 355] on button "Save" at bounding box center [162, 354] width 35 height 18
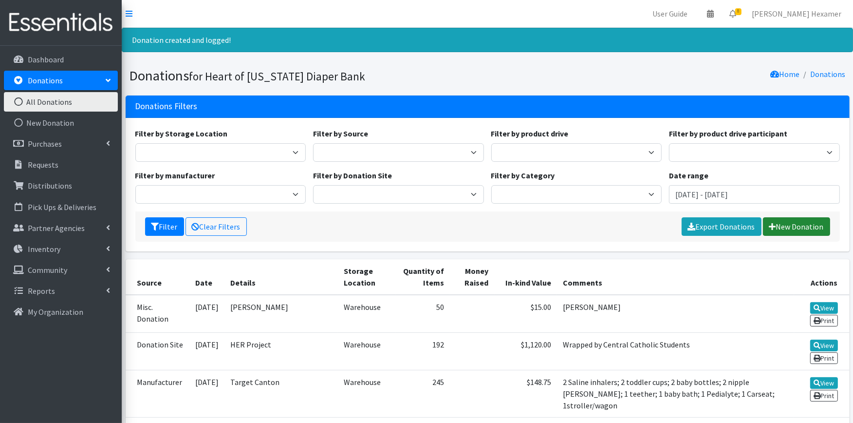
click at [809, 226] on link "New Donation" at bounding box center [796, 226] width 67 height 18
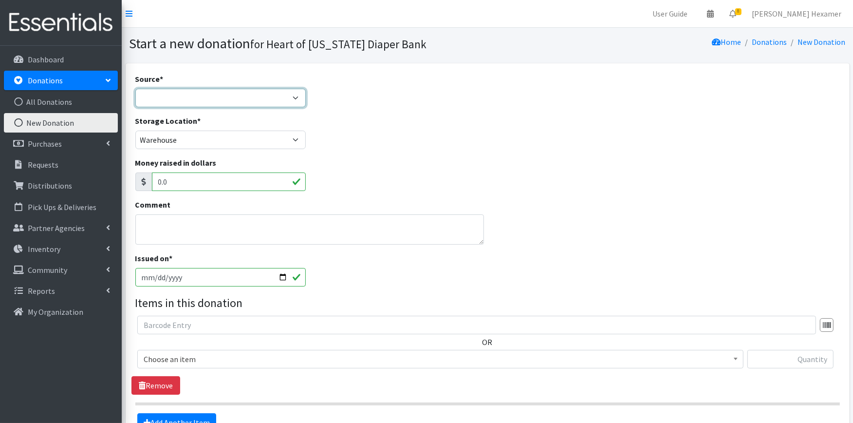
click at [171, 99] on select "Product Drive Manufacturer Donation Site Misc. Donation" at bounding box center [220, 98] width 171 height 18
select select "Misc. Donation"
click at [135, 89] on select "Product Drive Manufacturer Donation Site Misc. Donation" at bounding box center [220, 98] width 171 height 18
click at [158, 221] on textarea "Comment" at bounding box center [309, 229] width 349 height 30
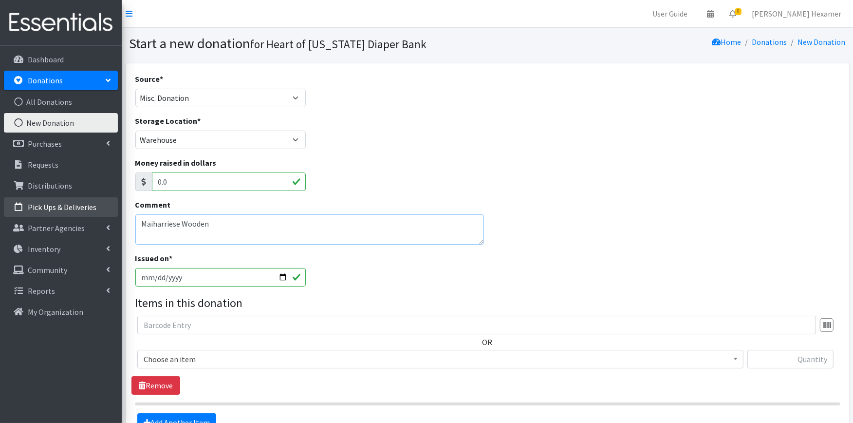
drag, startPoint x: 217, startPoint y: 224, endPoint x: 91, endPoint y: 213, distance: 126.5
click at [91, 213] on div "User Guide 0 Pick-ups remaining this week View Calendar 8 8 Requests 0 Partner …" at bounding box center [426, 265] width 853 height 531
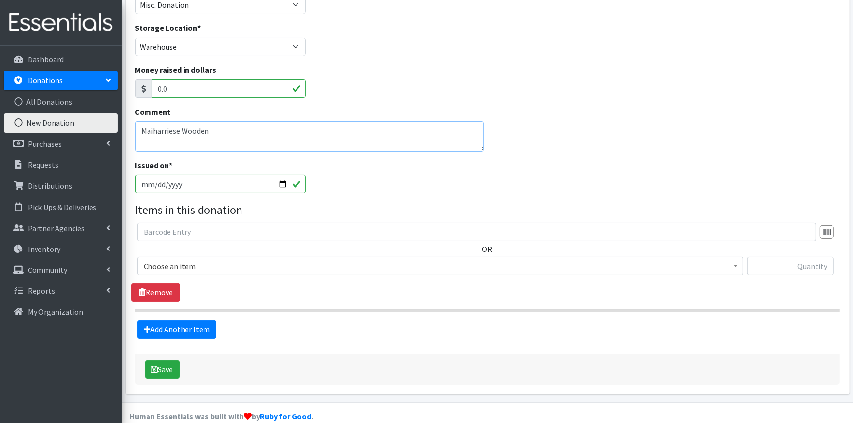
scroll to position [108, 0]
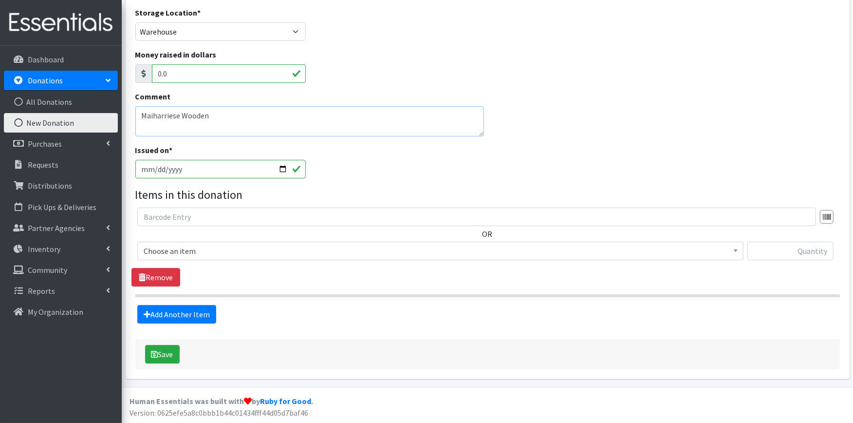
type textarea "Maiharriese Wooden"
click at [227, 246] on span "Choose an item" at bounding box center [440, 251] width 593 height 14
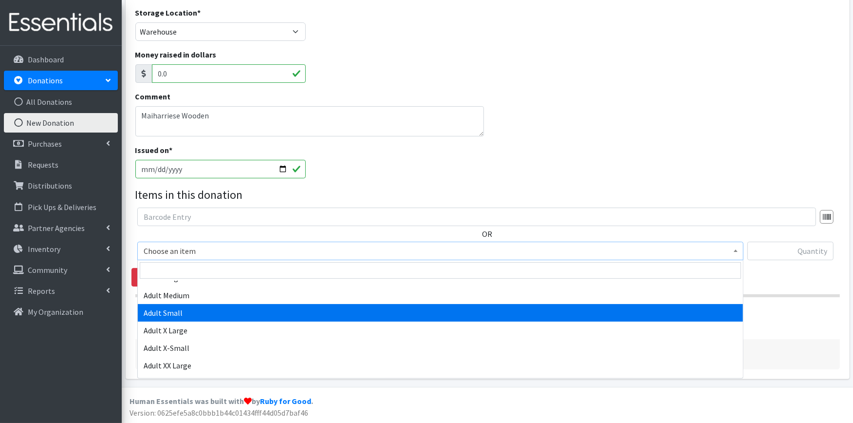
scroll to position [162, 0]
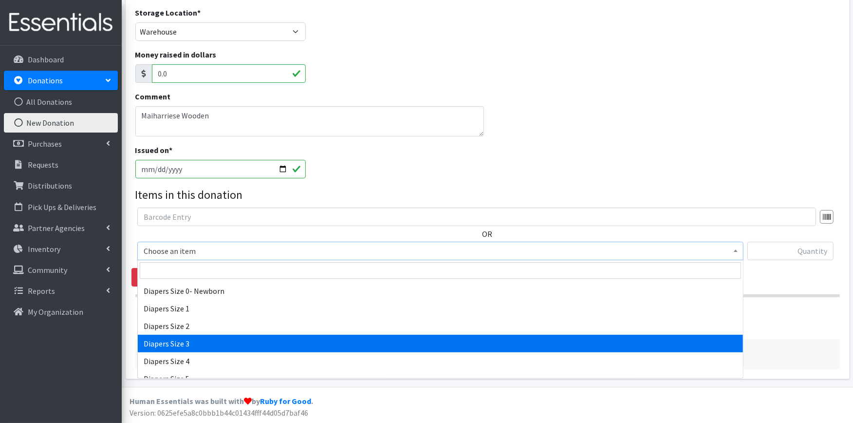
select select "428"
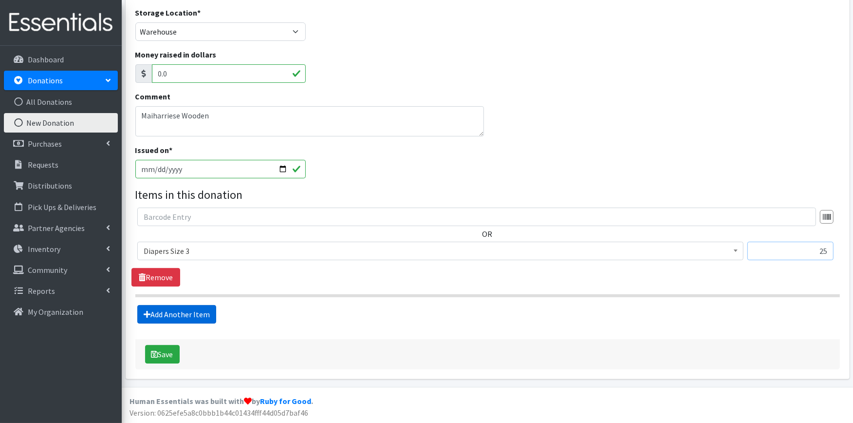
type input "25"
click at [172, 312] on link "Add Another Item" at bounding box center [176, 314] width 79 height 18
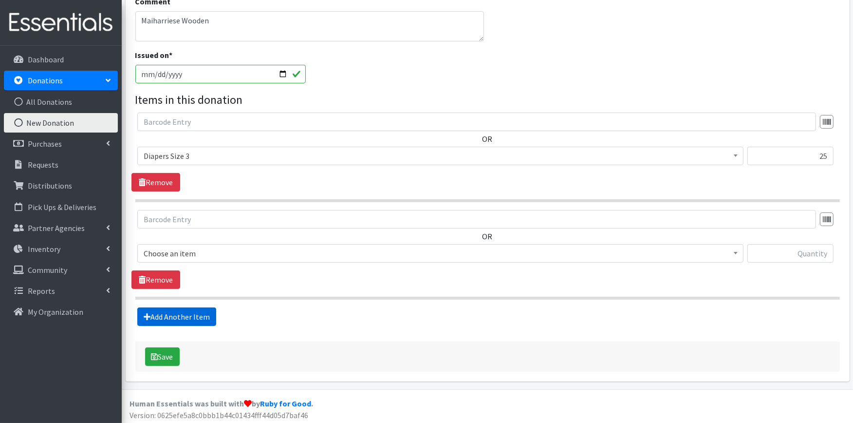
scroll to position [205, 0]
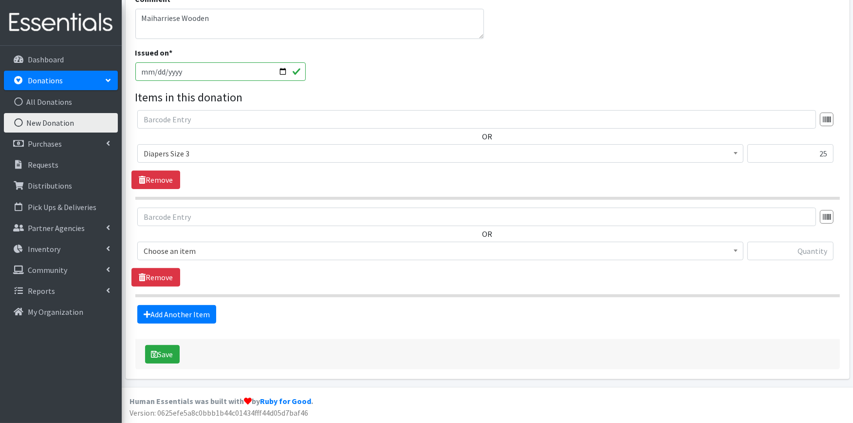
click at [185, 258] on span "Choose an item" at bounding box center [440, 250] width 606 height 18
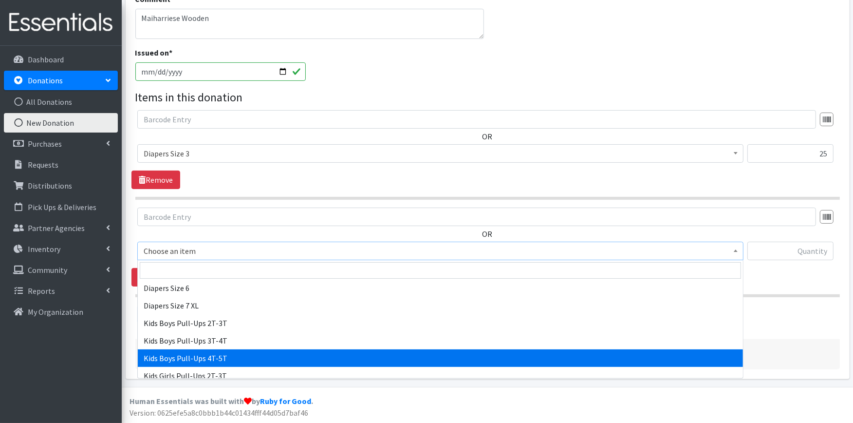
scroll to position [324, 0]
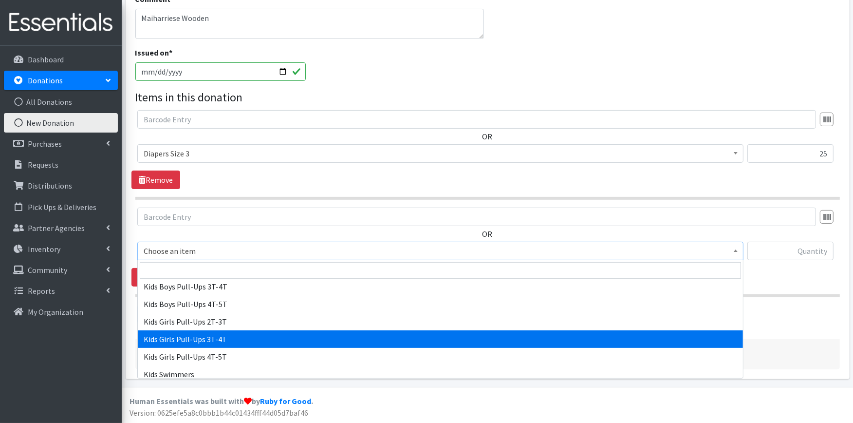
select select "2926"
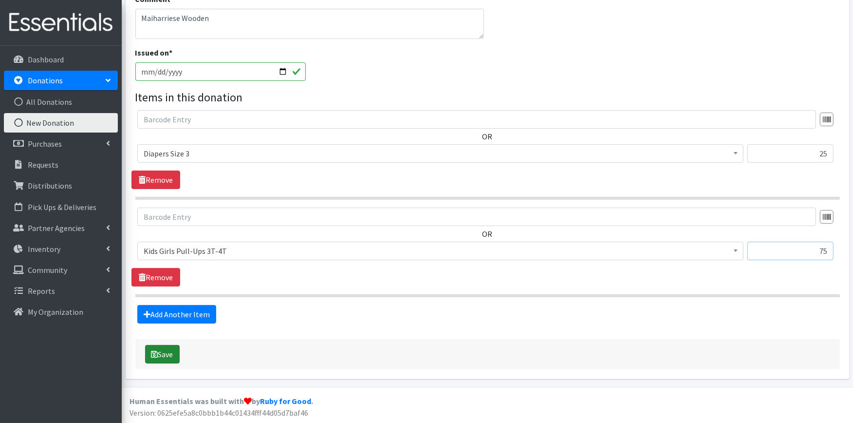
type input "75"
click at [150, 351] on button "Save" at bounding box center [162, 354] width 35 height 18
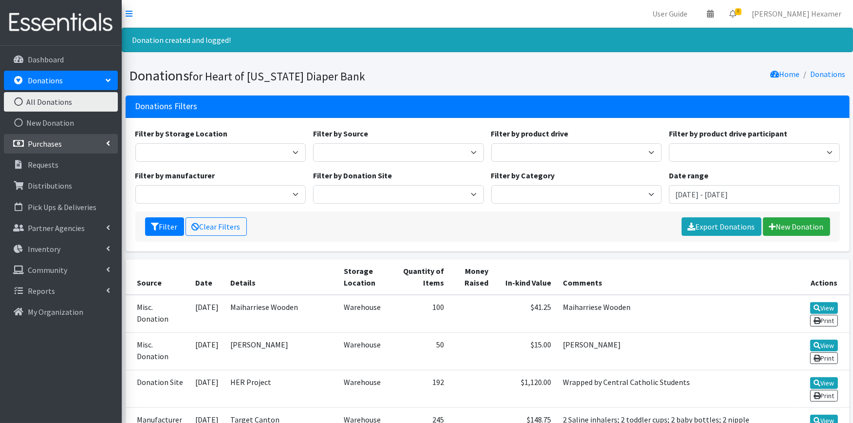
click at [35, 143] on p "Purchases" at bounding box center [45, 144] width 34 height 10
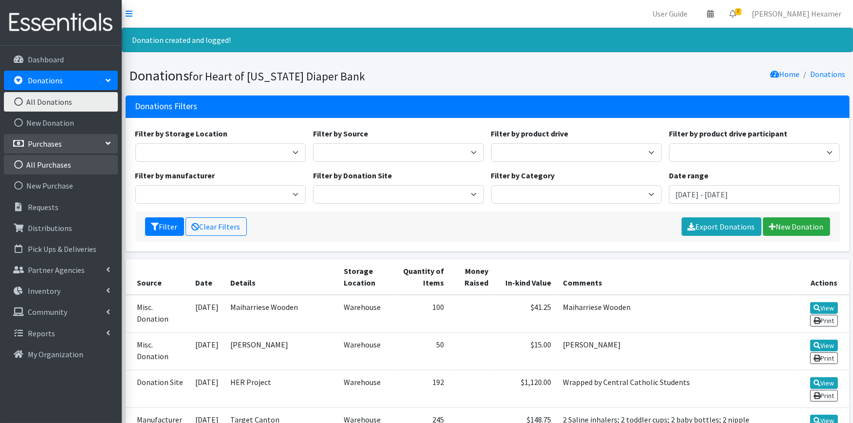
click at [41, 166] on link "All Purchases" at bounding box center [61, 164] width 114 height 19
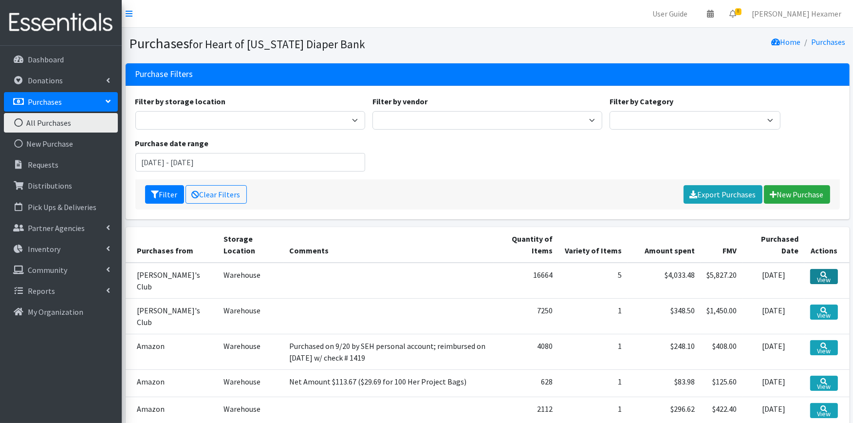
click at [821, 273] on icon at bounding box center [823, 274] width 7 height 7
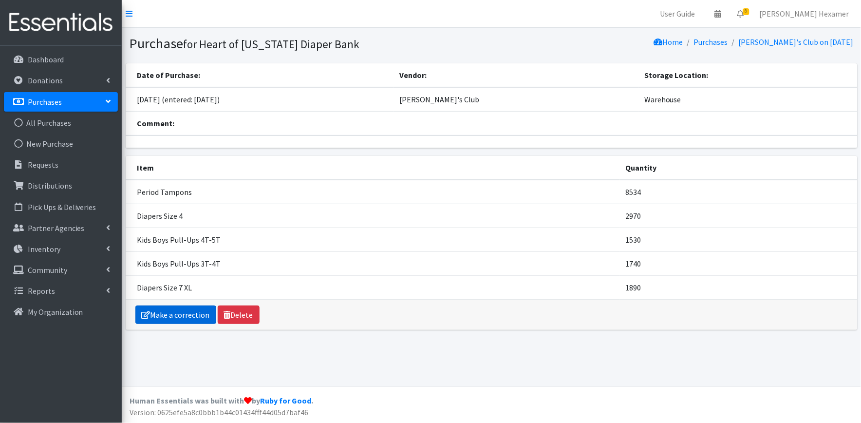
click at [163, 310] on link "Make a correction" at bounding box center [175, 314] width 81 height 18
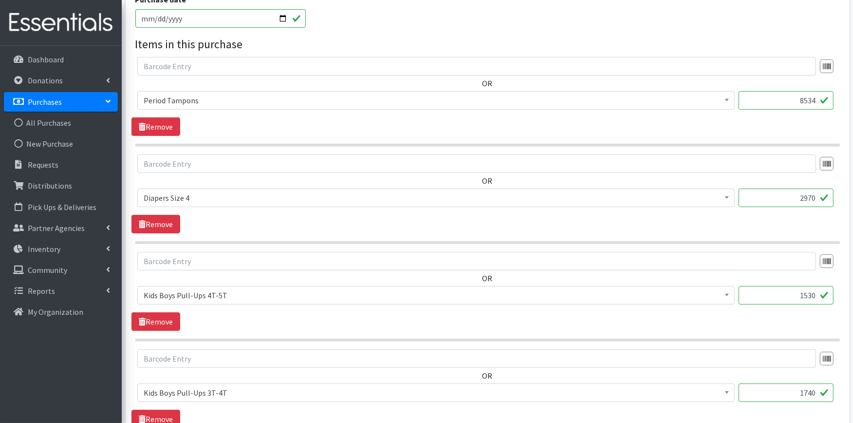
scroll to position [432, 0]
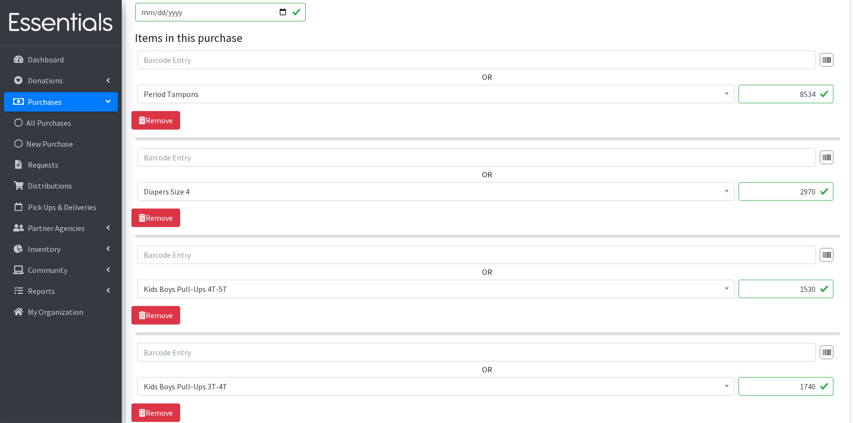
drag, startPoint x: 798, startPoint y: 192, endPoint x: 838, endPoint y: 189, distance: 40.1
click at [838, 189] on div "OR Adult Large Adult Medium Adult Small Adult X Large Adult X-Small Adult XX La…" at bounding box center [487, 178] width 712 height 60
type input "2950"
drag, startPoint x: 782, startPoint y: 292, endPoint x: 838, endPoint y: 290, distance: 56.0
click at [838, 290] on div "OR Adult Large Adult Medium Adult Small Adult X Large Adult X-Small Adult XX La…" at bounding box center [487, 275] width 712 height 60
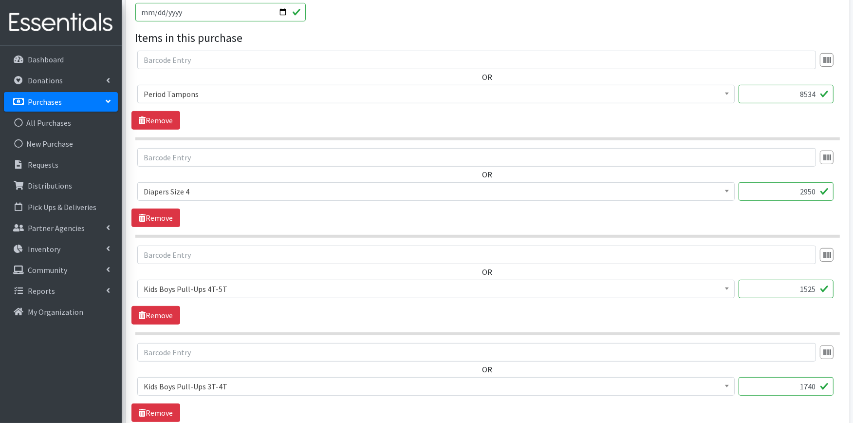
type input "1525"
drag, startPoint x: 792, startPoint y: 383, endPoint x: 828, endPoint y: 380, distance: 36.2
click at [828, 380] on input "1740" at bounding box center [785, 386] width 95 height 18
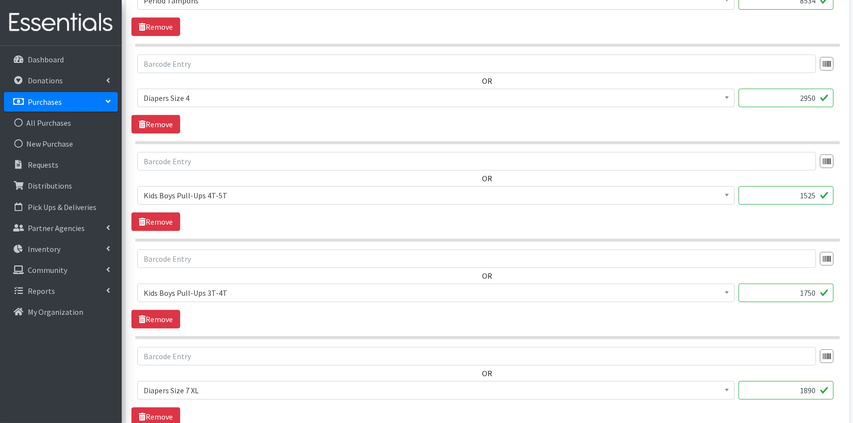
scroll to position [595, 0]
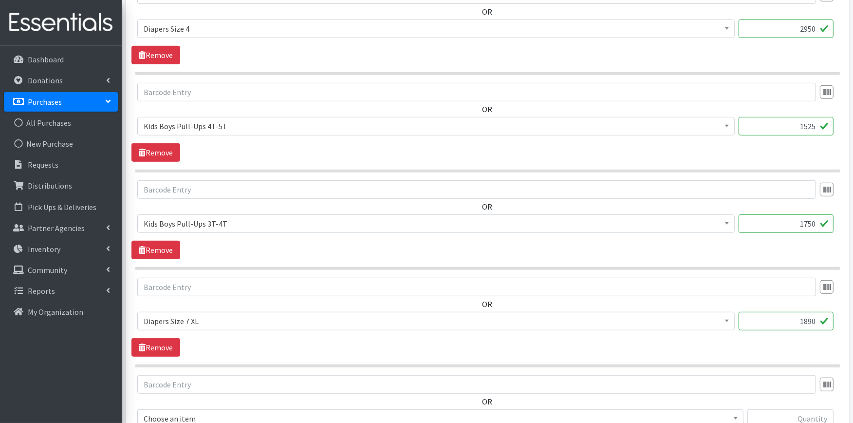
type input "1750"
drag, startPoint x: 785, startPoint y: 319, endPoint x: 842, endPoint y: 319, distance: 57.0
click at [842, 319] on div "OR Adult Large Adult Medium Adult Small Adult X Large Adult X-Small Adult XX La…" at bounding box center [487, 307] width 712 height 60
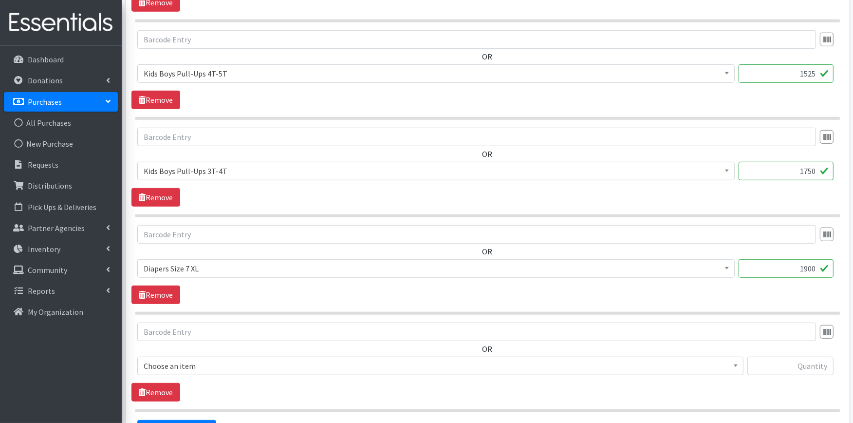
scroll to position [763, 0]
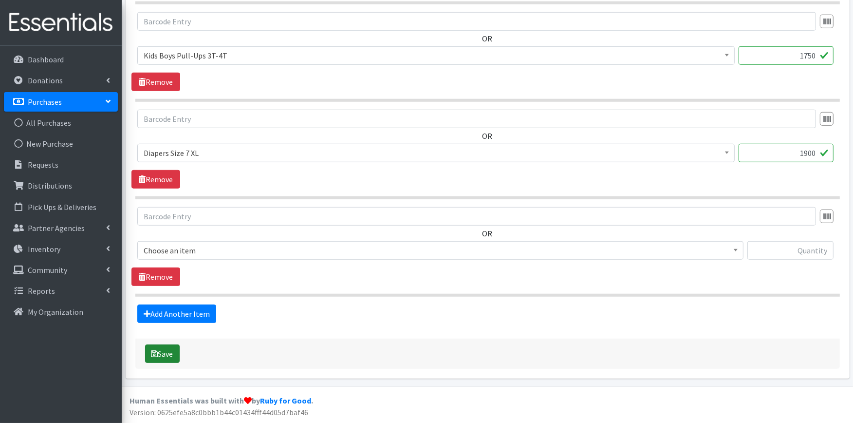
type input "1900"
click at [157, 357] on icon "submit" at bounding box center [154, 353] width 7 height 8
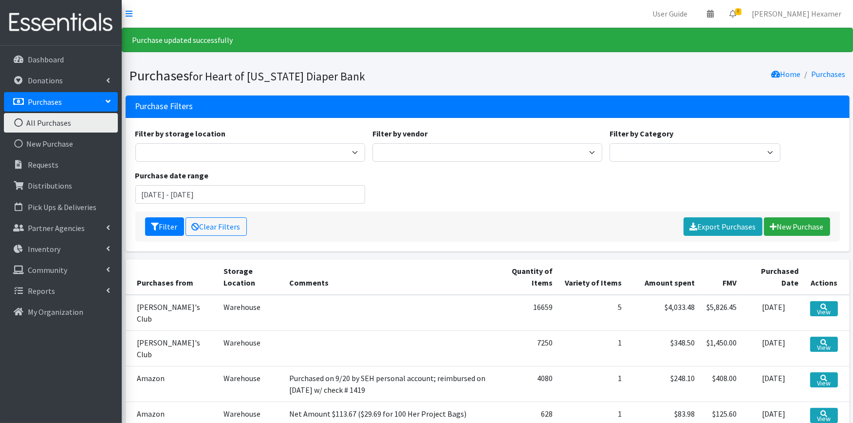
click at [459, 212] on div "Filter Clear Filters Export Purchases [GEOGRAPHIC_DATA]" at bounding box center [487, 226] width 704 height 30
click at [793, 226] on link "New Purchase" at bounding box center [797, 226] width 66 height 18
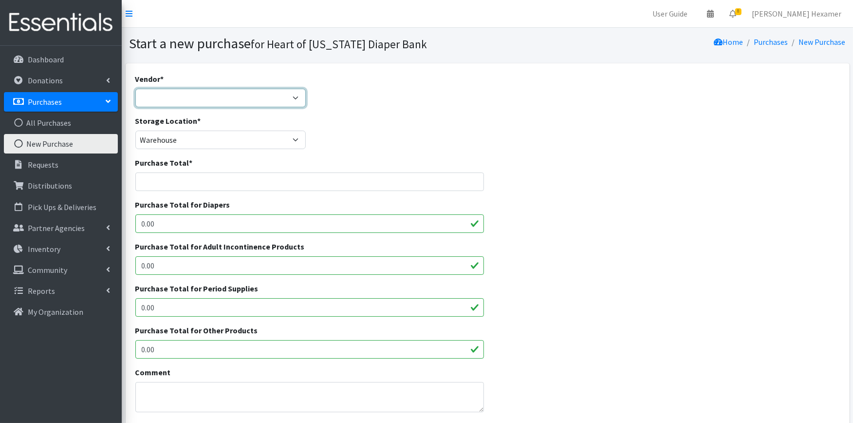
click at [202, 93] on select "Akron-Canton Regional Foodbank Aldi's Amazon Auggies / NDBN Huggies / National …" at bounding box center [220, 98] width 171 height 18
select select "1"
click at [135, 89] on select "Akron-Canton Regional Foodbank Aldi's Amazon Auggies / NDBN Huggies / National …" at bounding box center [220, 98] width 171 height 18
click at [187, 179] on input "Purchase Total *" at bounding box center [309, 181] width 349 height 18
type input "10"
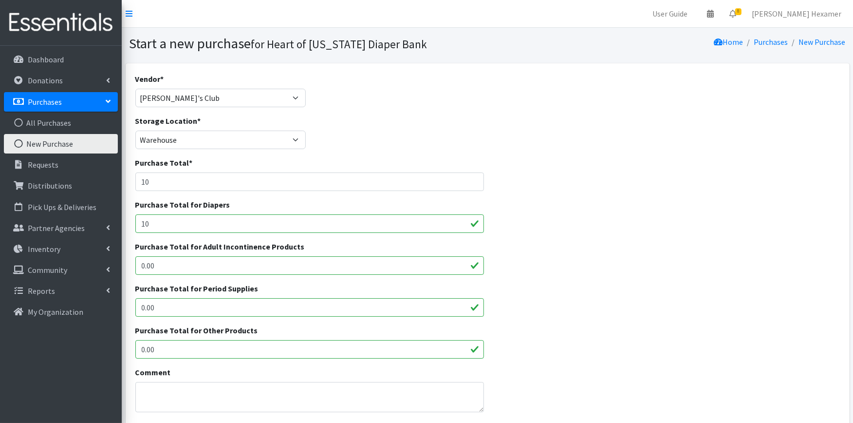
type input "10"
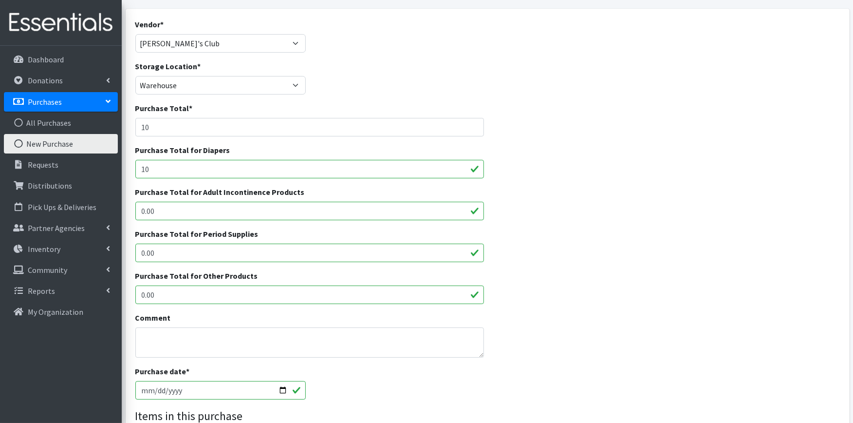
scroll to position [216, 0]
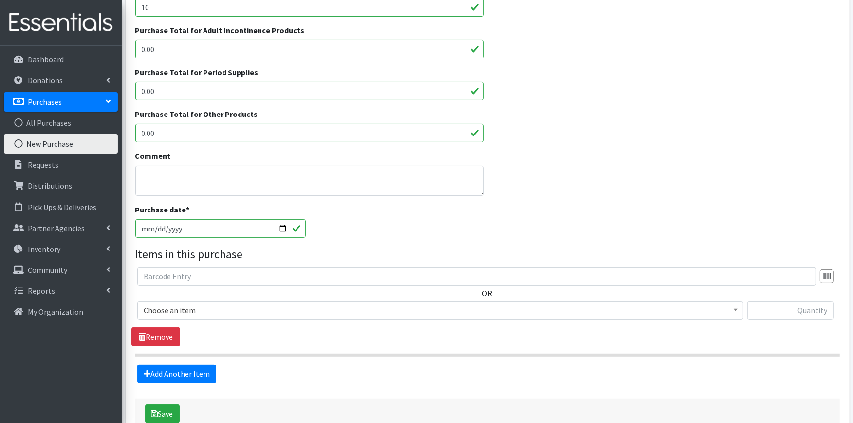
drag, startPoint x: 281, startPoint y: 227, endPoint x: 269, endPoint y: 228, distance: 12.2
click at [282, 227] on input "2025-10-15" at bounding box center [220, 228] width 171 height 18
type input "[DATE]"
click at [171, 312] on span "Choose an item" at bounding box center [440, 310] width 593 height 14
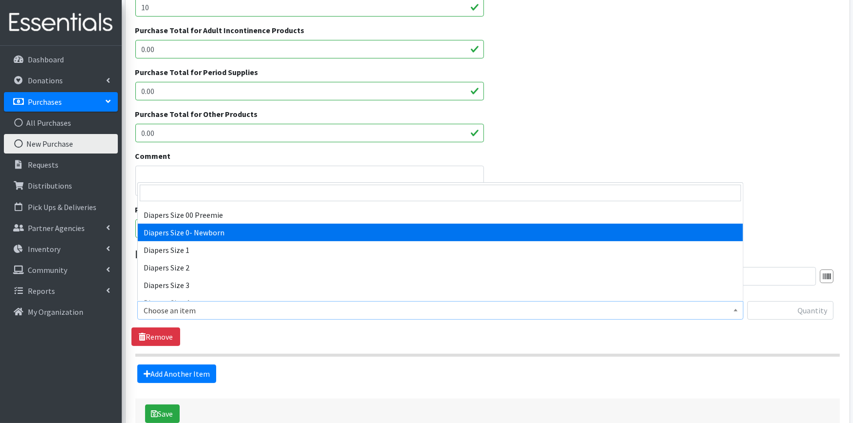
scroll to position [162, 0]
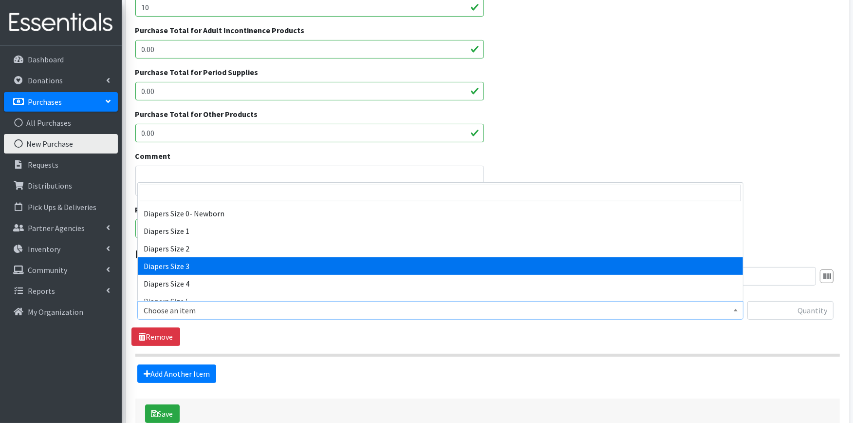
select select "428"
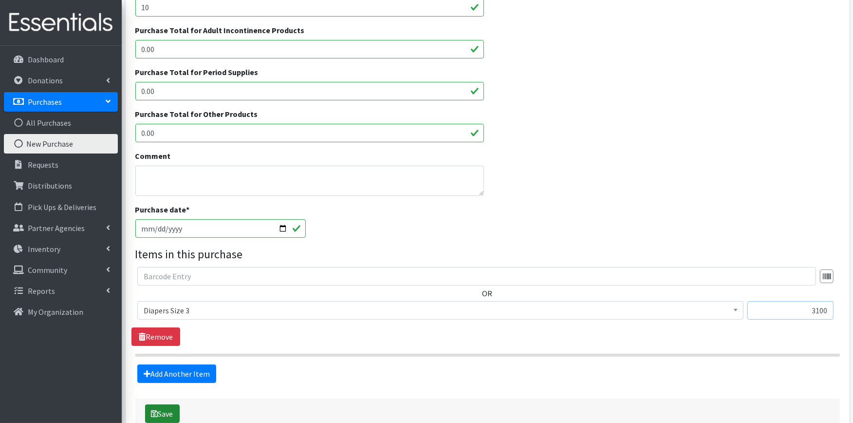
type input "3100"
click at [156, 409] on icon "submit" at bounding box center [154, 413] width 7 height 8
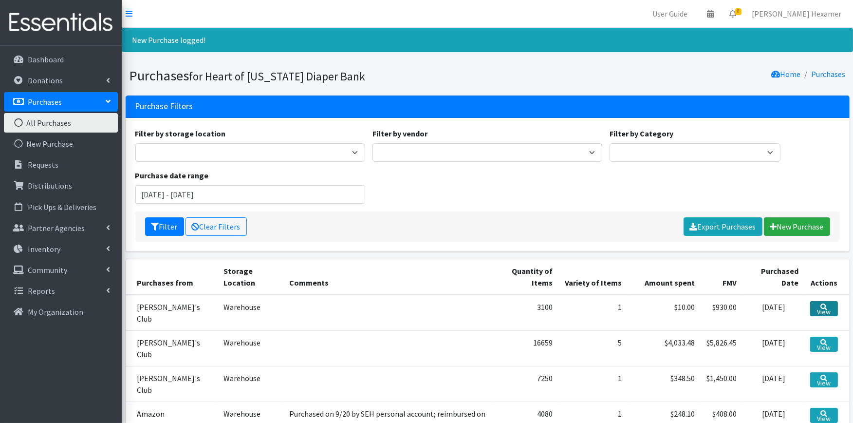
click at [823, 308] on link "View" at bounding box center [823, 308] width 27 height 15
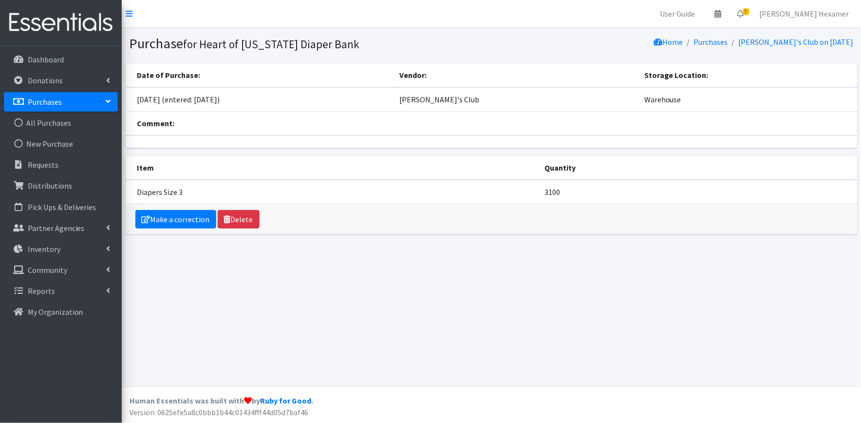
click at [162, 206] on div "Make a correction Delete" at bounding box center [492, 219] width 732 height 30
click at [164, 220] on link "Make a correction" at bounding box center [175, 219] width 81 height 18
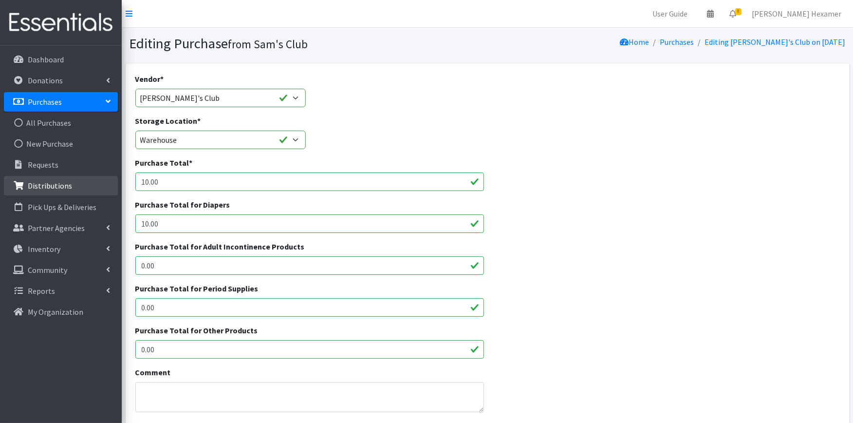
drag, startPoint x: 170, startPoint y: 177, endPoint x: 104, endPoint y: 176, distance: 66.2
click at [104, 176] on div "User Guide 0 Pick-ups remaining this week View Calendar 8 8 Requests 0 Partner …" at bounding box center [426, 398] width 853 height 796
type input "559.72"
drag, startPoint x: 161, startPoint y: 221, endPoint x: 93, endPoint y: 215, distance: 67.9
click at [93, 215] on div "User Guide 0 Pick-ups remaining this week View Calendar 8 8 Requests 0 Partner …" at bounding box center [426, 398] width 853 height 796
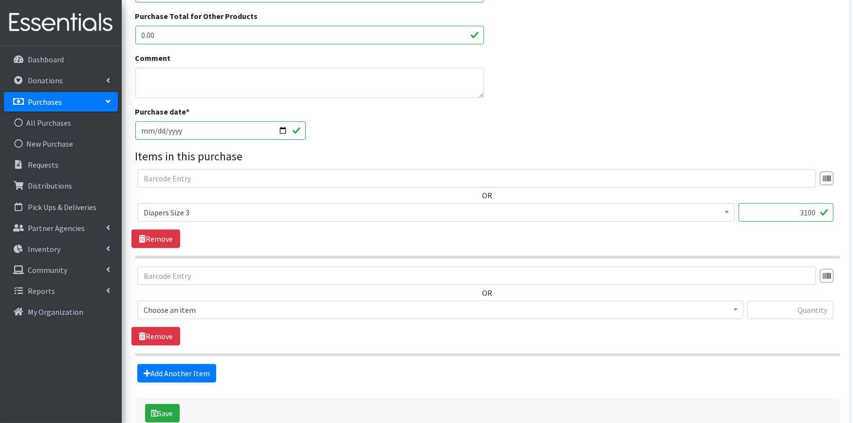
scroll to position [373, 0]
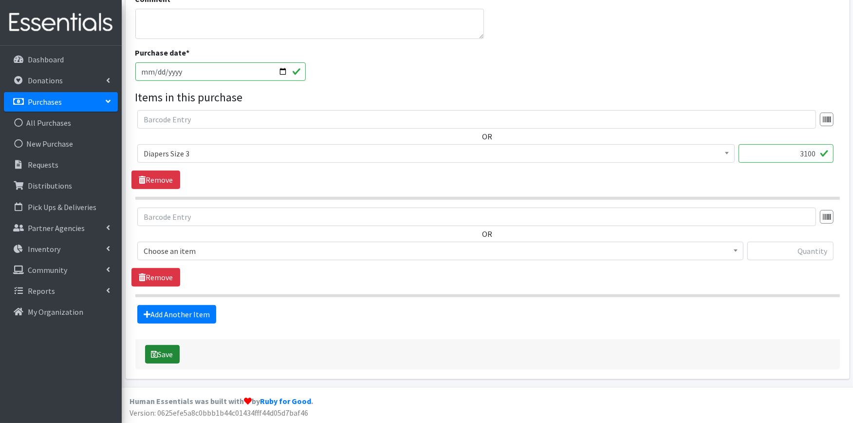
type input "559.72"
click at [171, 346] on button "Save" at bounding box center [162, 354] width 35 height 18
